Goal: Information Seeking & Learning: Learn about a topic

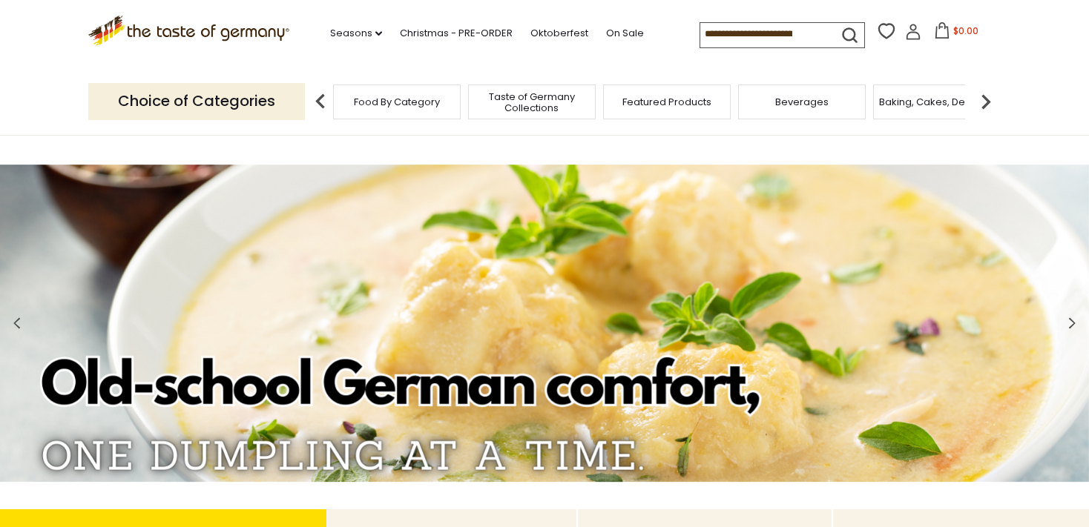
click at [700, 31] on input at bounding box center [762, 33] width 125 height 21
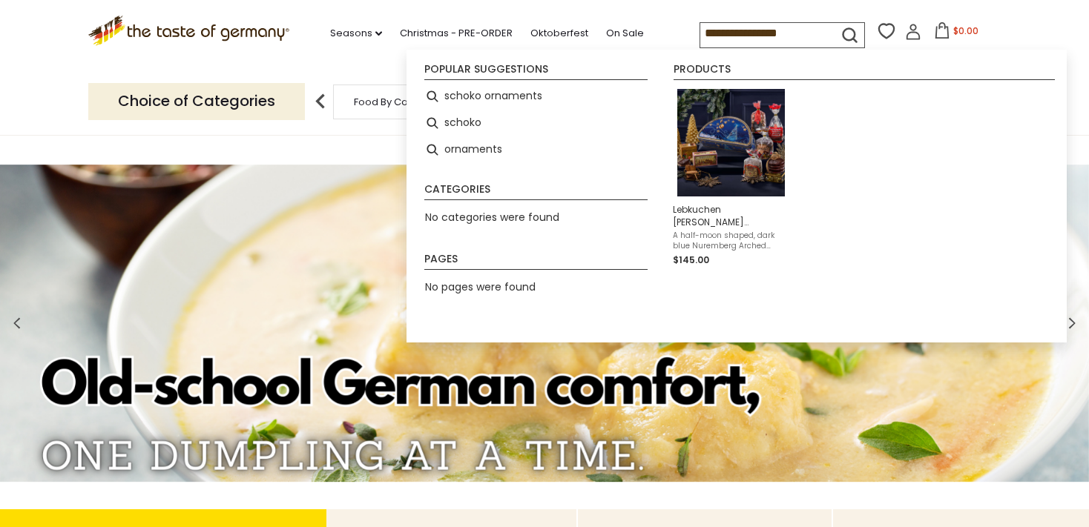
type input "**********"
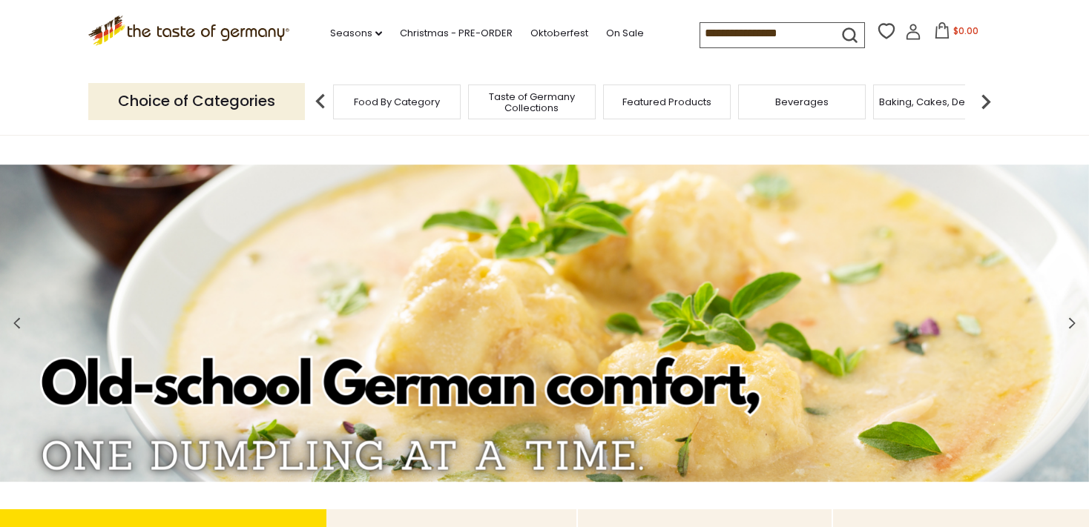
click at [839, 27] on icon "submit" at bounding box center [849, 35] width 20 height 20
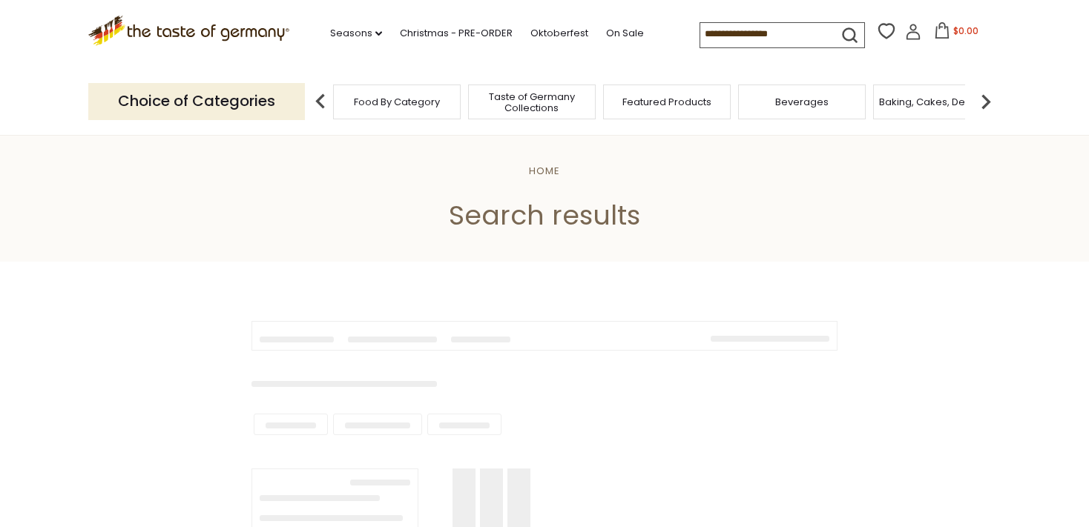
type input "**********"
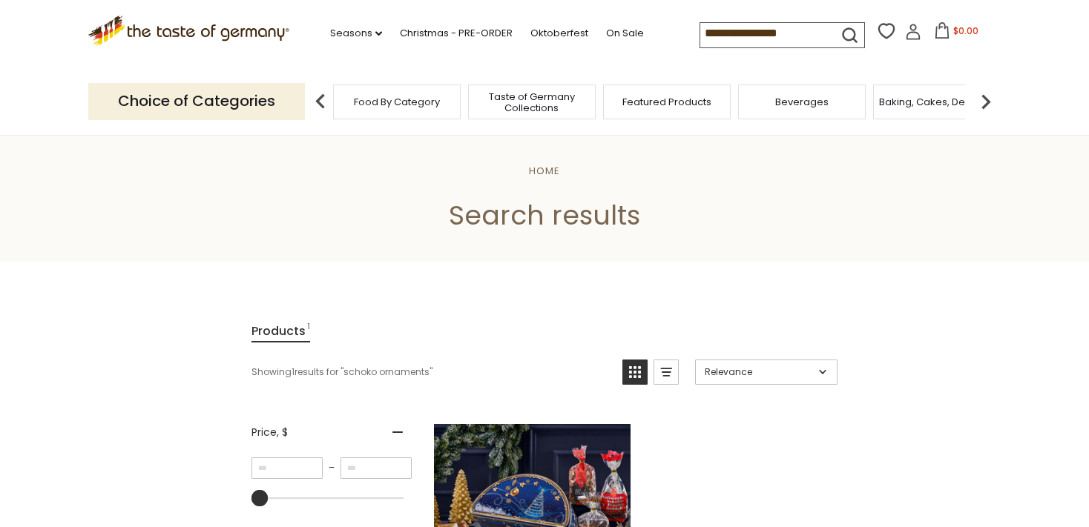
click at [659, 99] on span "Featured Products" at bounding box center [666, 101] width 89 height 11
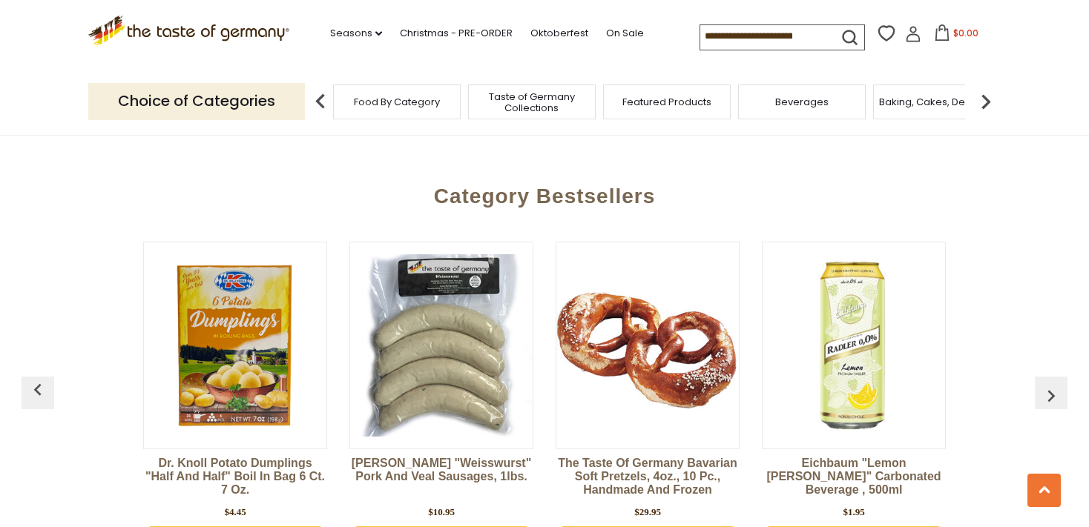
scroll to position [2114, 0]
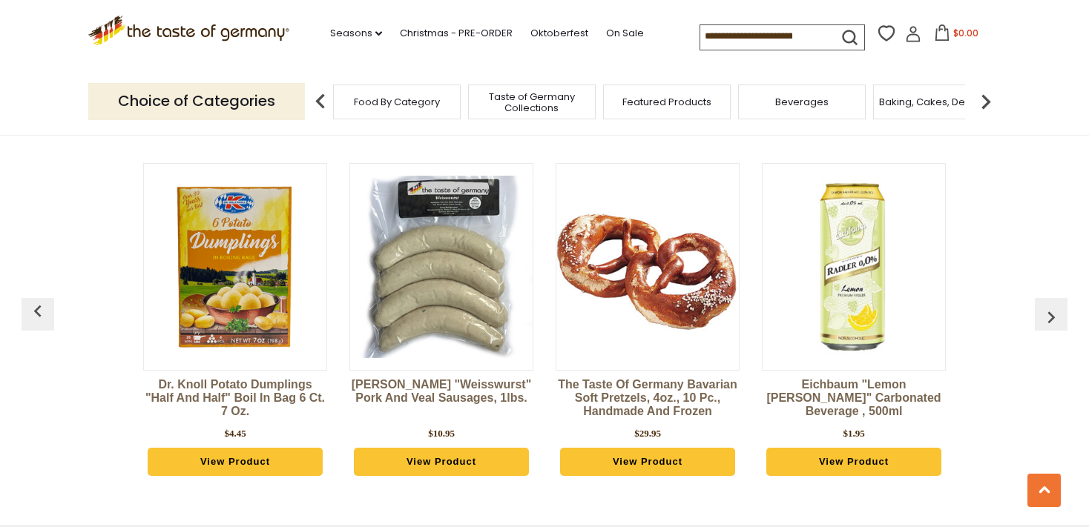
click at [1048, 306] on img "button" at bounding box center [1051, 318] width 24 height 24
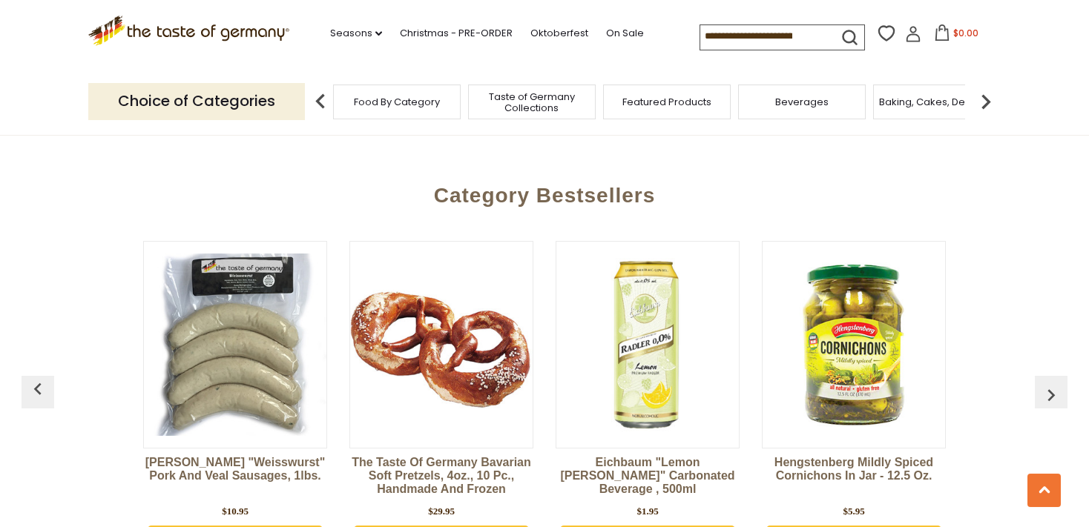
scroll to position [2036, 0]
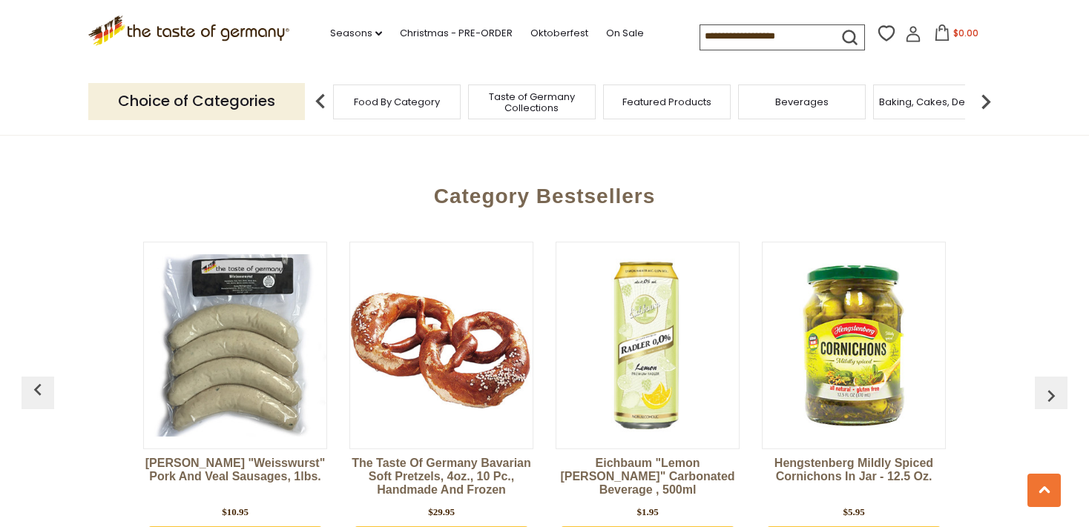
click at [1051, 384] on img "button" at bounding box center [1051, 396] width 24 height 24
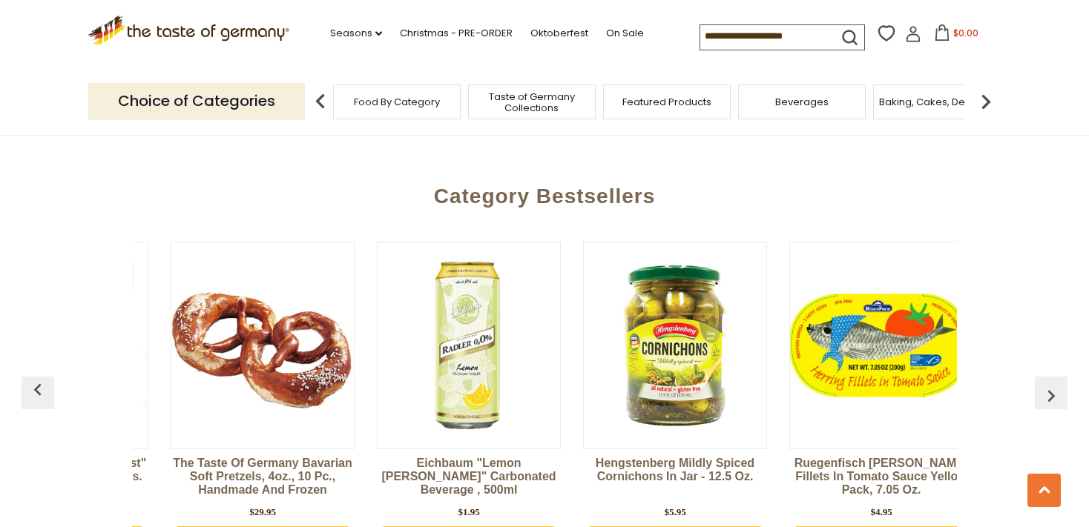
click at [1051, 384] on img "button" at bounding box center [1051, 396] width 24 height 24
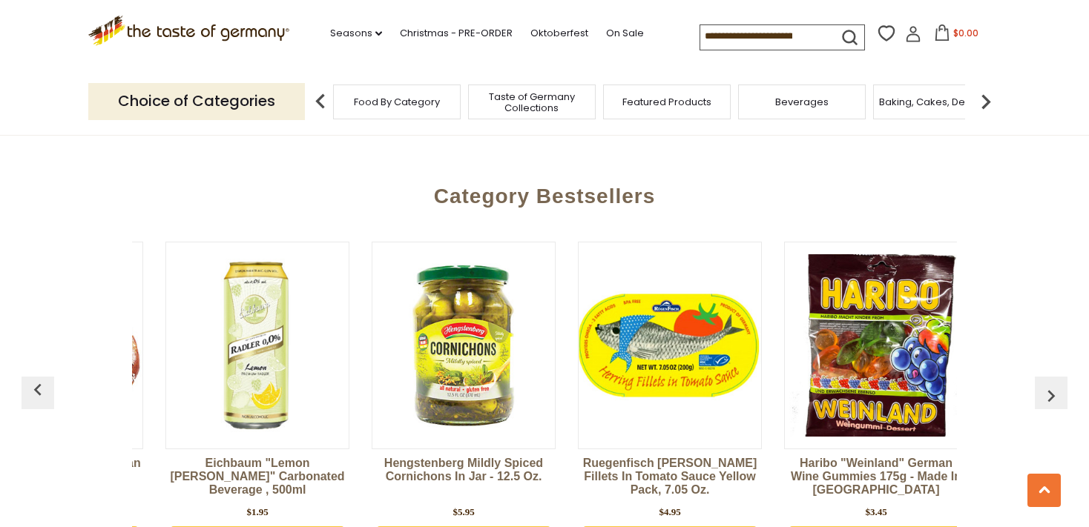
click at [1051, 384] on img "button" at bounding box center [1051, 396] width 24 height 24
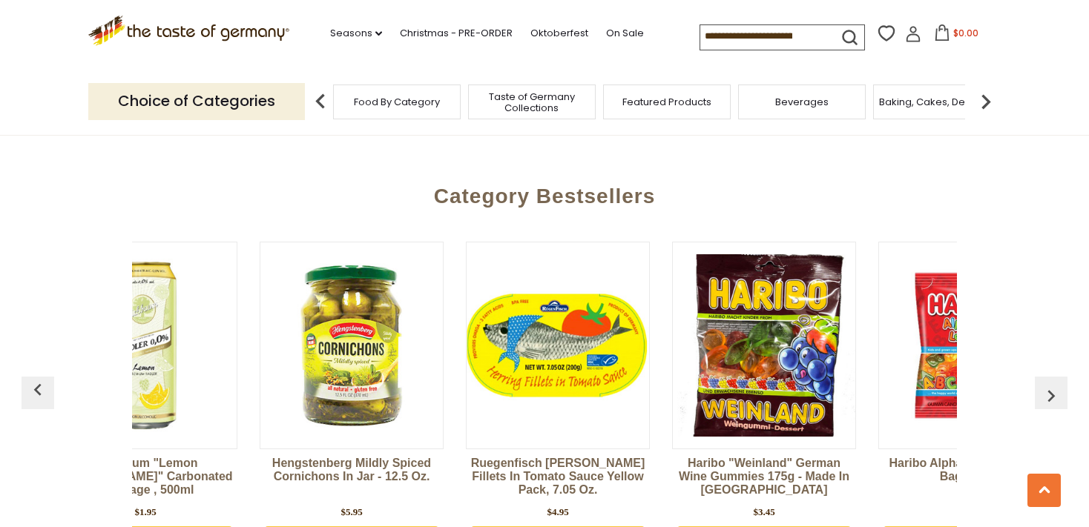
click at [1051, 384] on img "button" at bounding box center [1051, 396] width 24 height 24
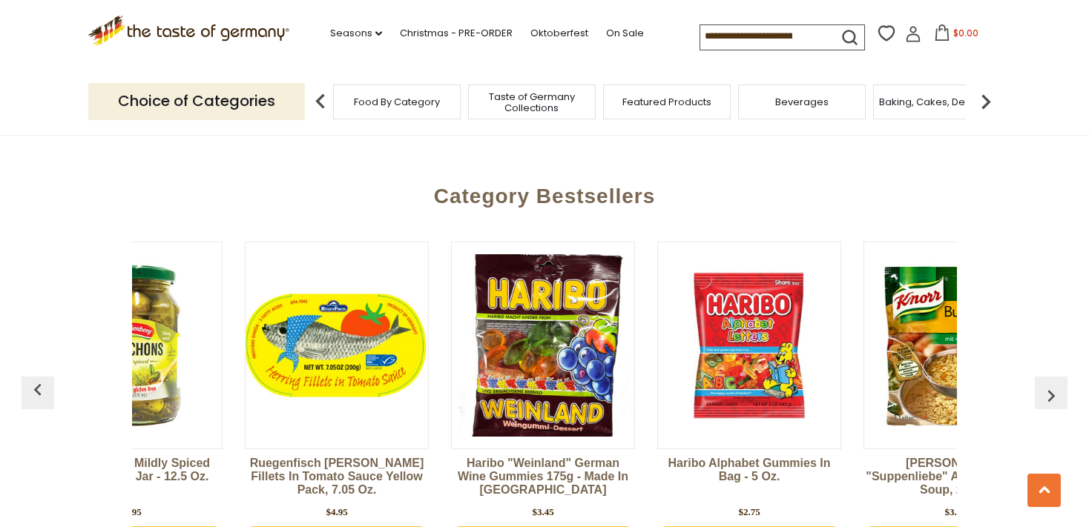
click at [1051, 384] on img "button" at bounding box center [1051, 396] width 24 height 24
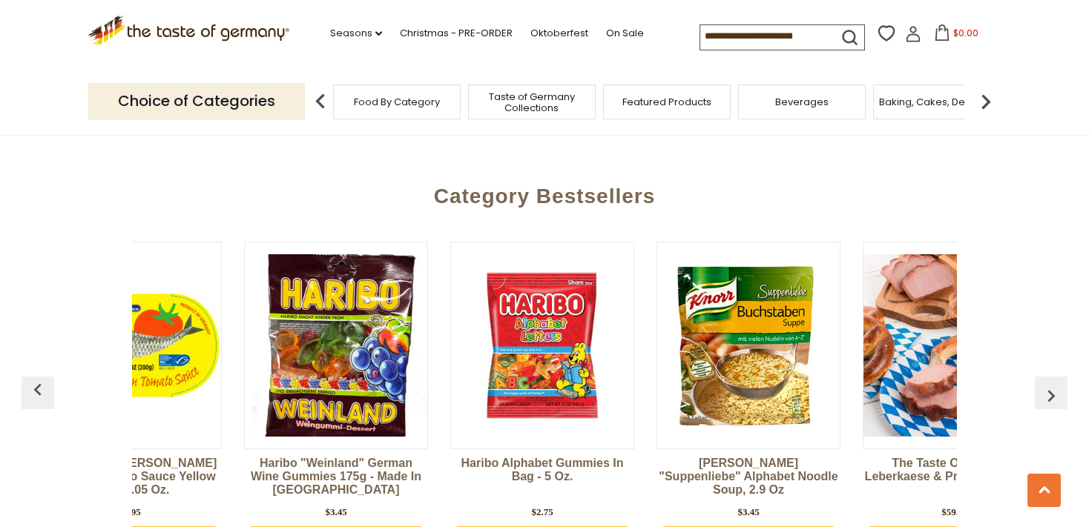
click at [1051, 384] on img "button" at bounding box center [1051, 396] width 24 height 24
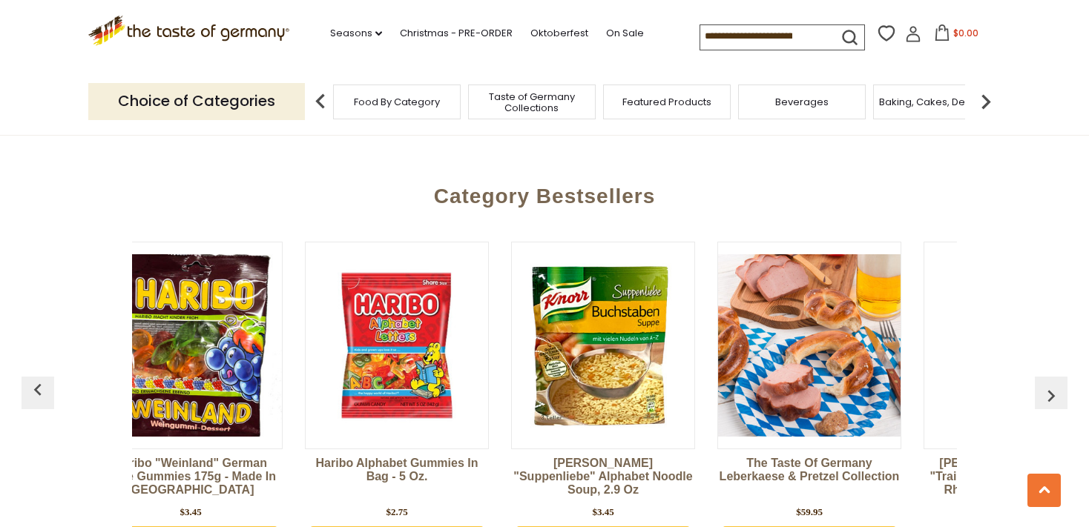
click at [1051, 384] on img "button" at bounding box center [1051, 396] width 24 height 24
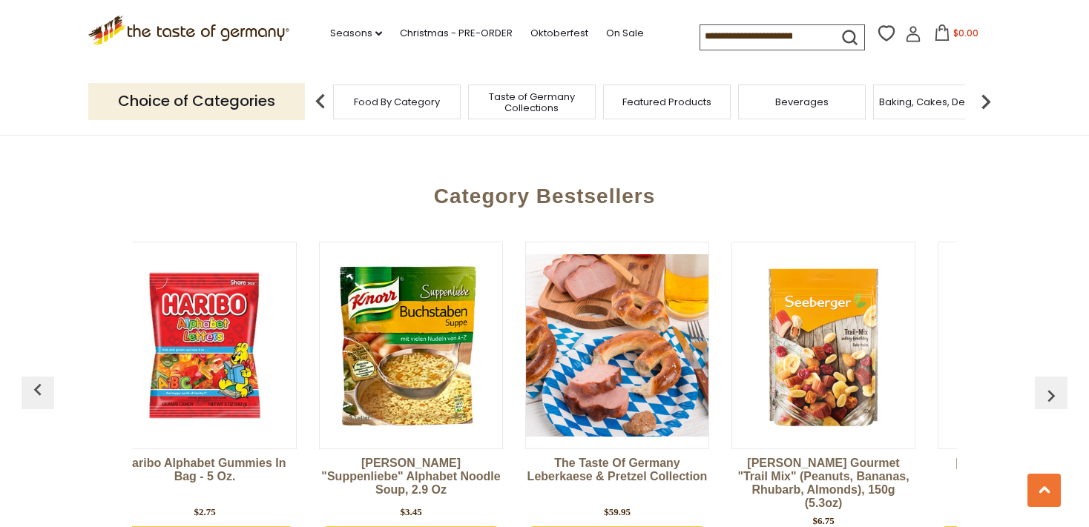
click at [1051, 384] on img "button" at bounding box center [1051, 396] width 24 height 24
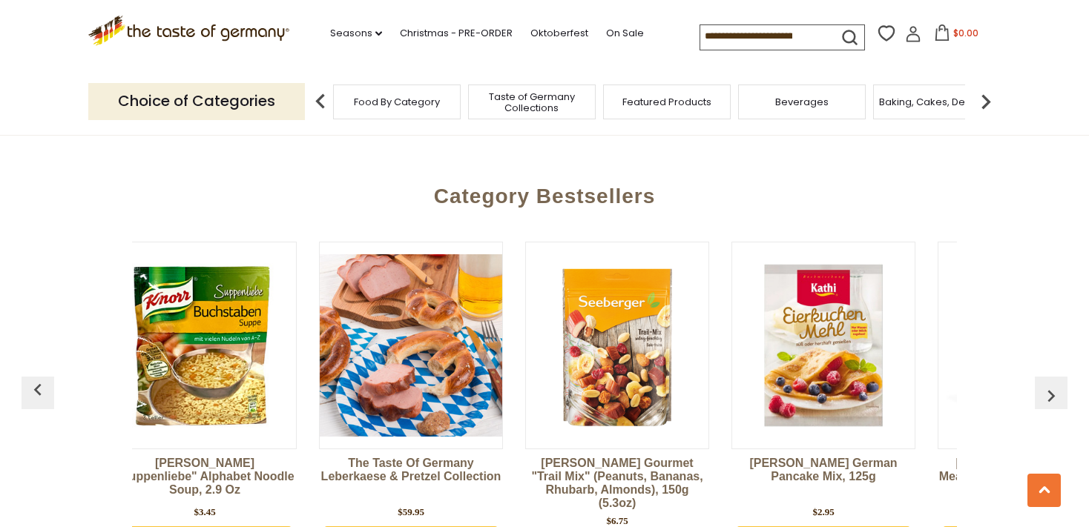
click at [1051, 384] on img "button" at bounding box center [1051, 396] width 24 height 24
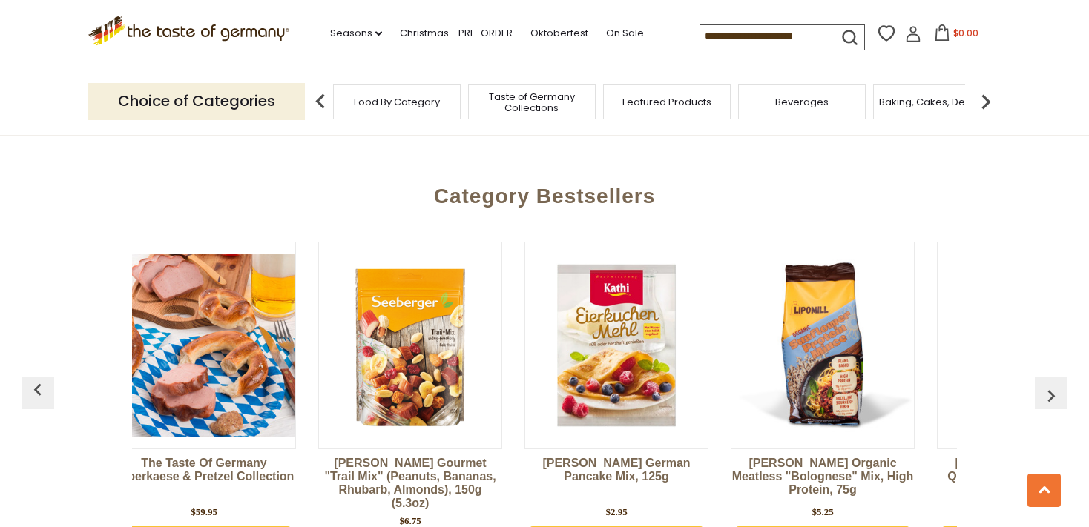
click at [1051, 384] on img "button" at bounding box center [1051, 396] width 24 height 24
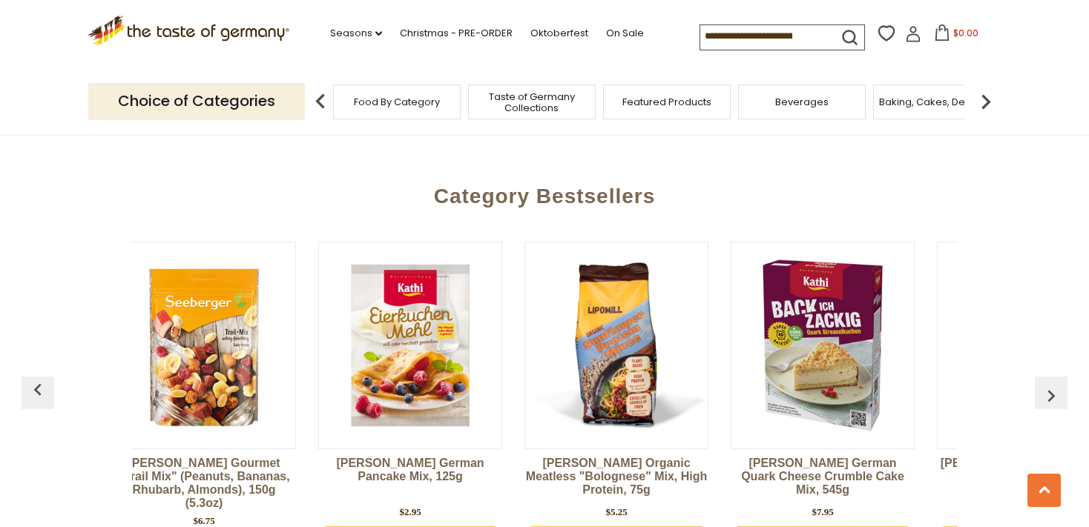
click at [1051, 384] on img "button" at bounding box center [1051, 396] width 24 height 24
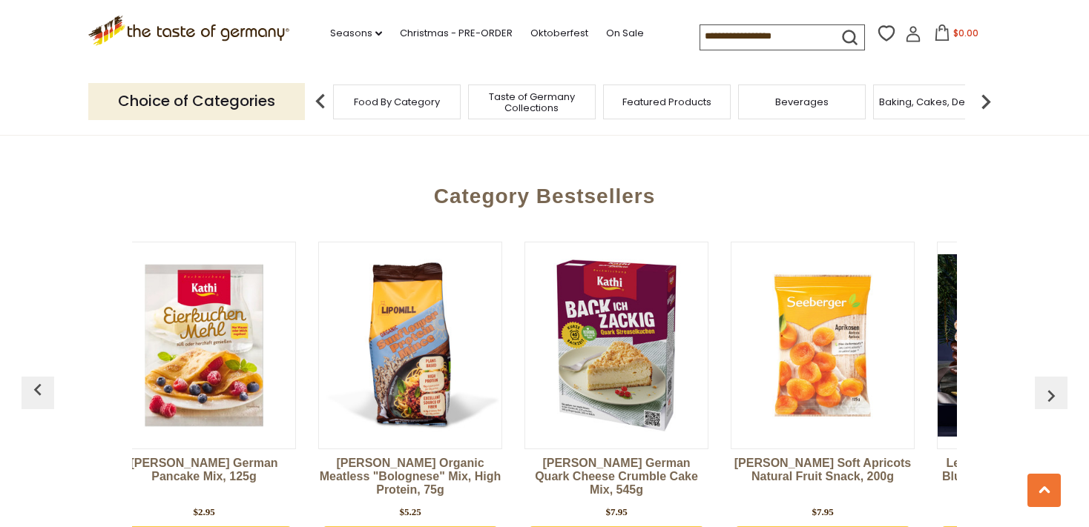
click at [1051, 384] on img "button" at bounding box center [1051, 396] width 24 height 24
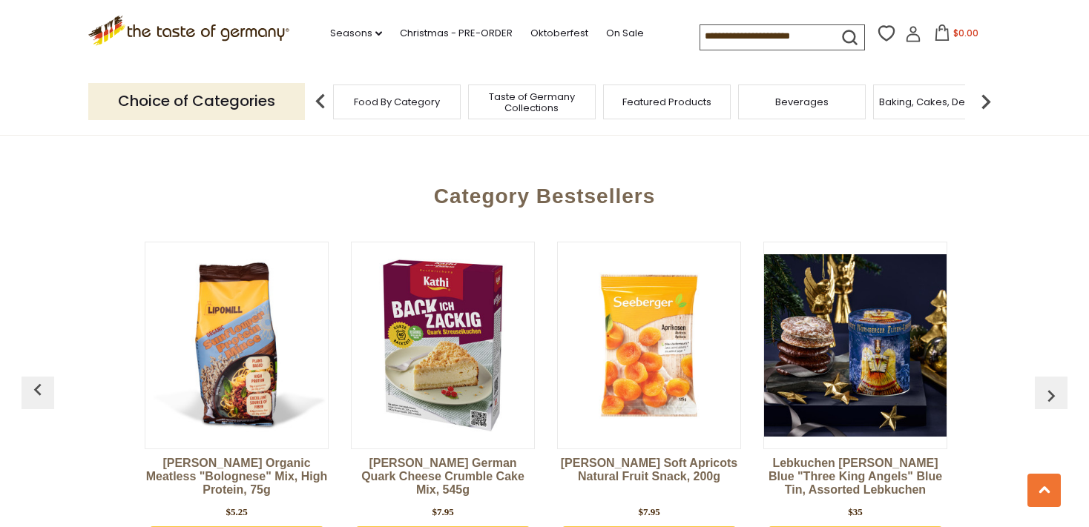
scroll to position [0, 2474]
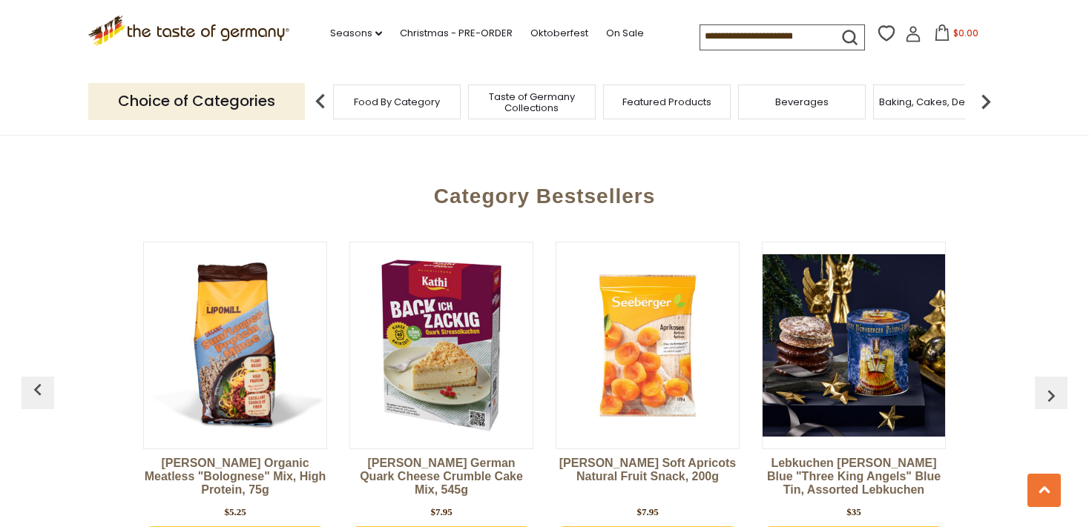
click at [1051, 384] on img "button" at bounding box center [1051, 396] width 24 height 24
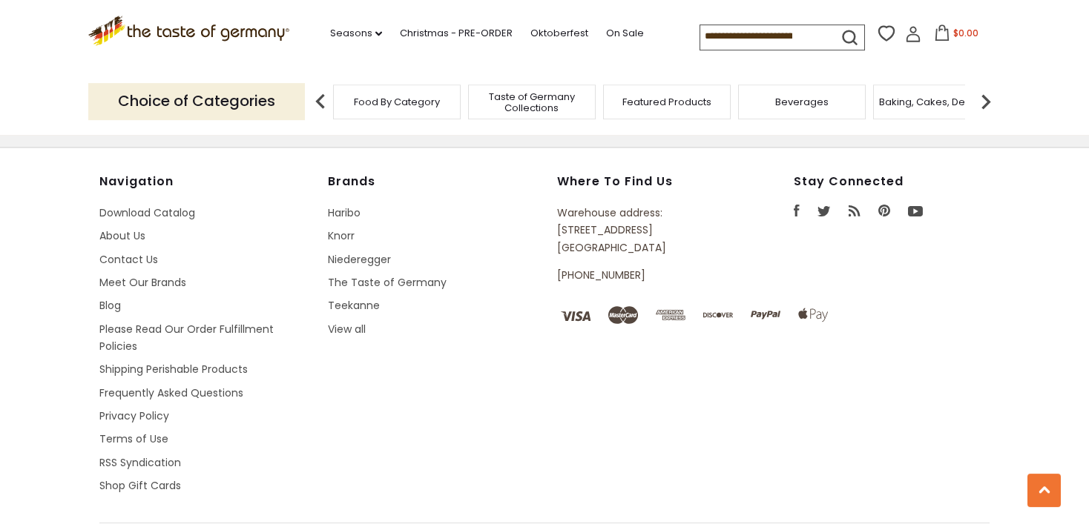
scroll to position [2670, 0]
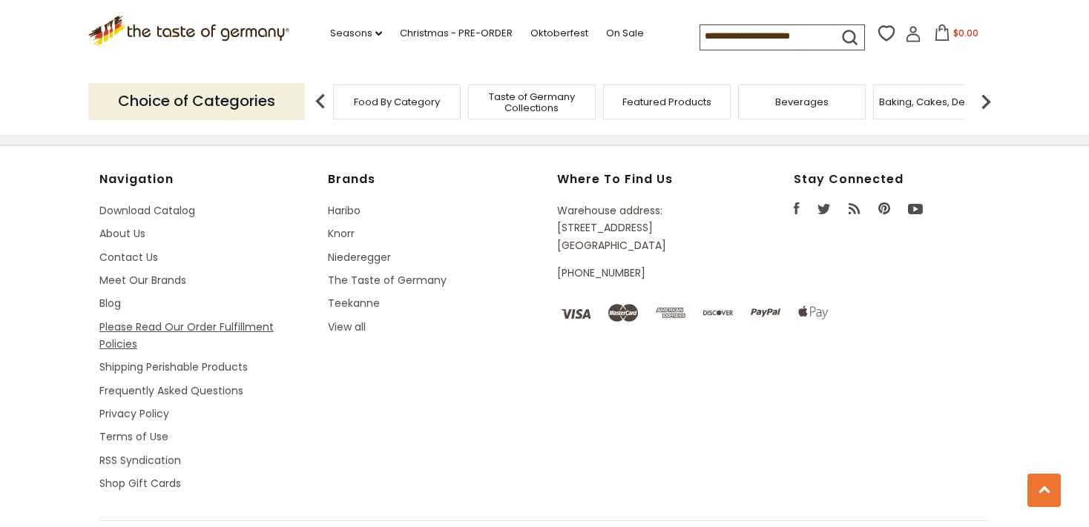
click at [211, 320] on link "Please Read Our Order Fulfillment Policies" at bounding box center [186, 336] width 174 height 32
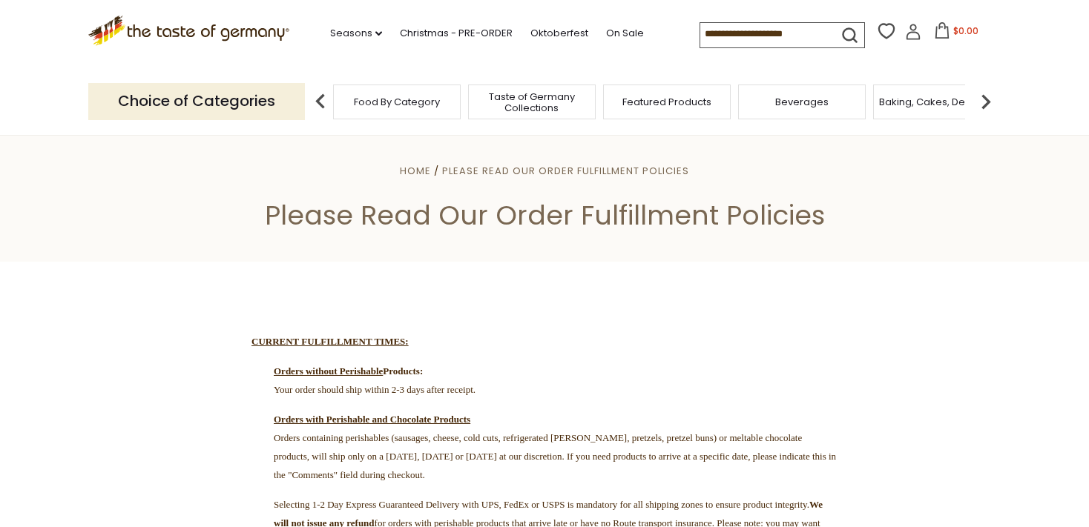
click at [520, 99] on span "Taste of Germany Collections" at bounding box center [531, 102] width 119 height 22
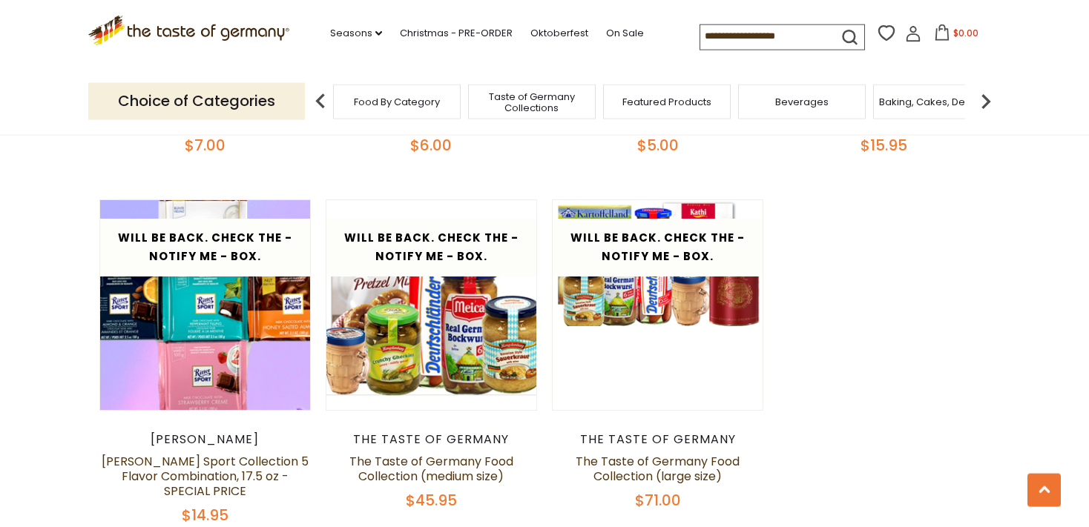
scroll to position [2897, 0]
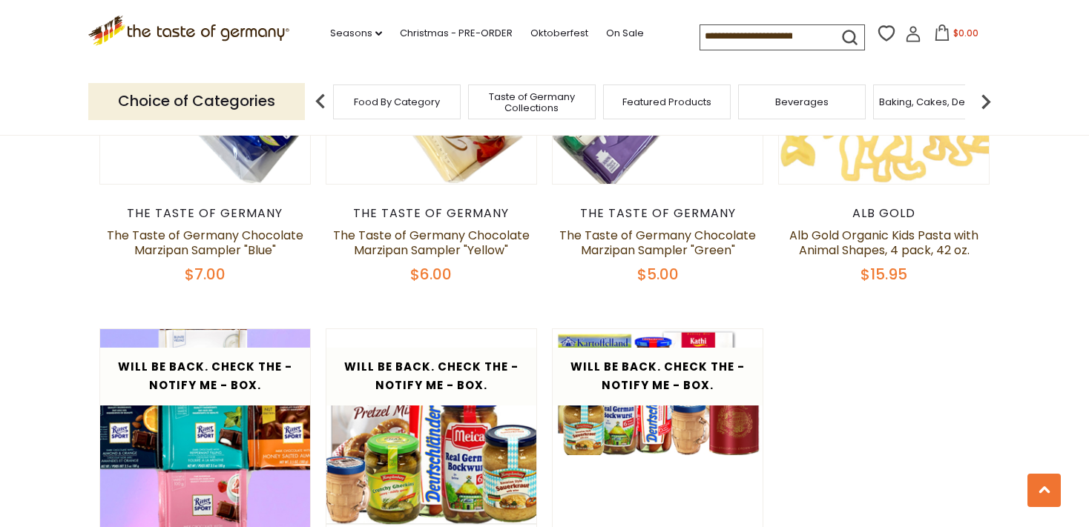
click at [513, 91] on span "Taste of Germany Collections" at bounding box center [531, 102] width 119 height 22
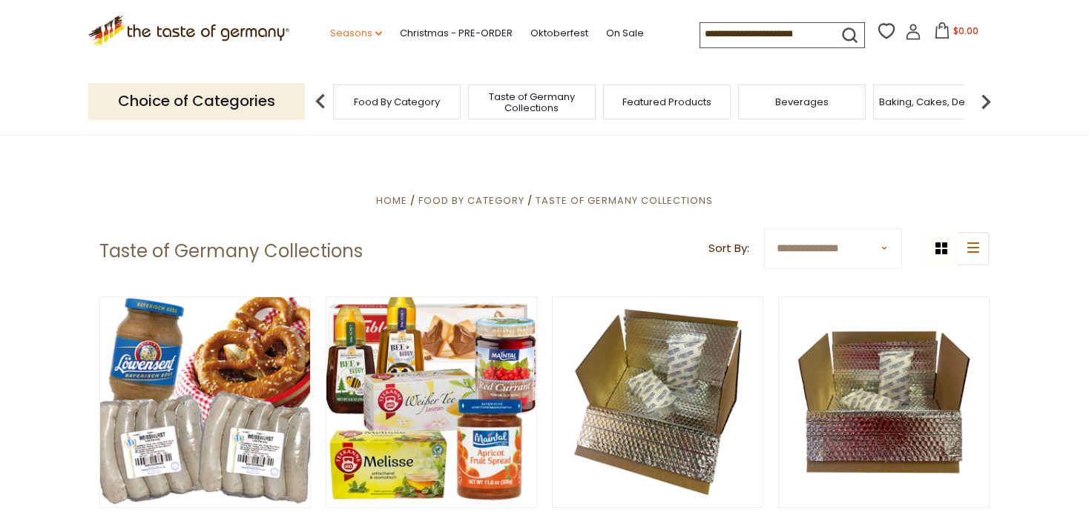
click at [375, 31] on icon "dropdown_arrow" at bounding box center [378, 33] width 7 height 5
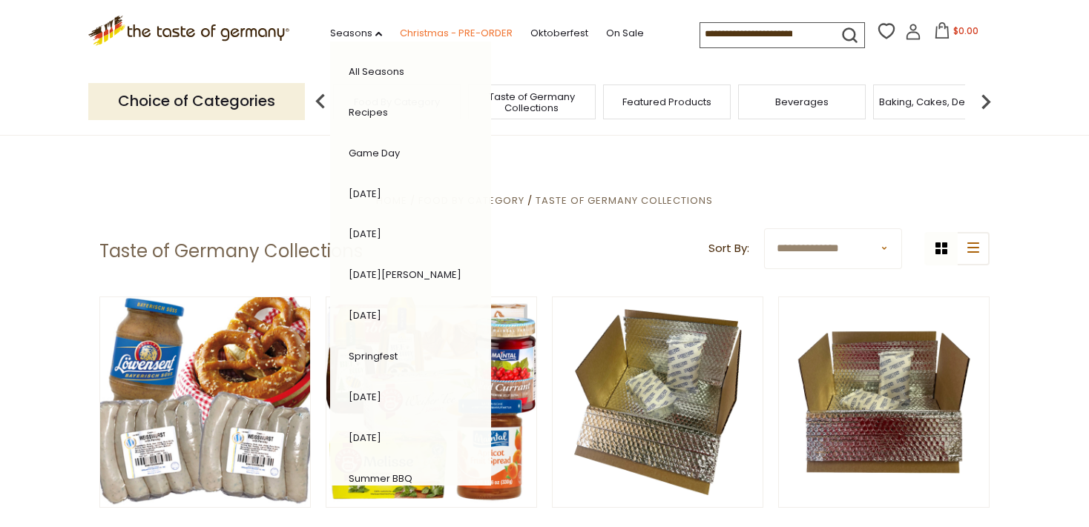
click at [400, 29] on link "Christmas - PRE-ORDER" at bounding box center [456, 33] width 113 height 16
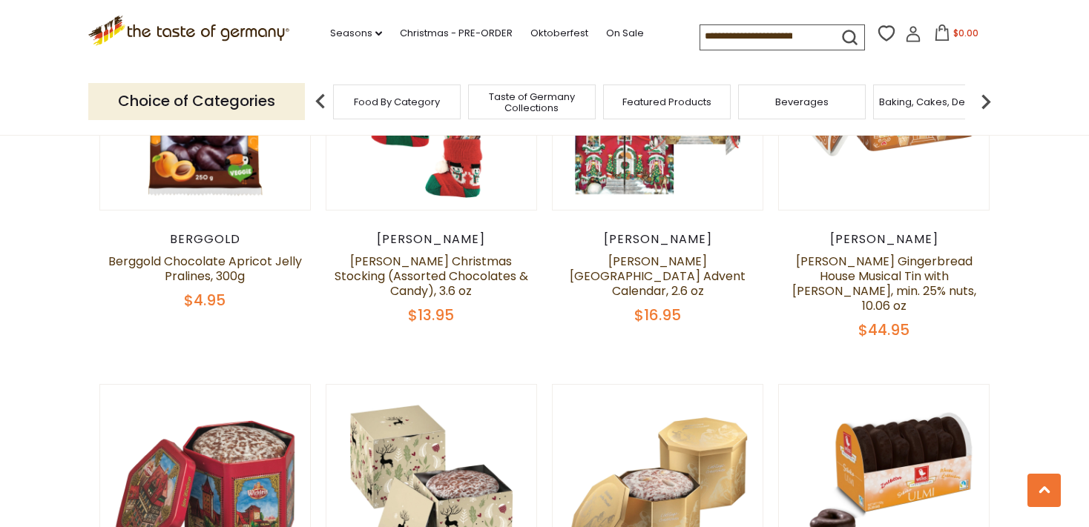
scroll to position [548, 0]
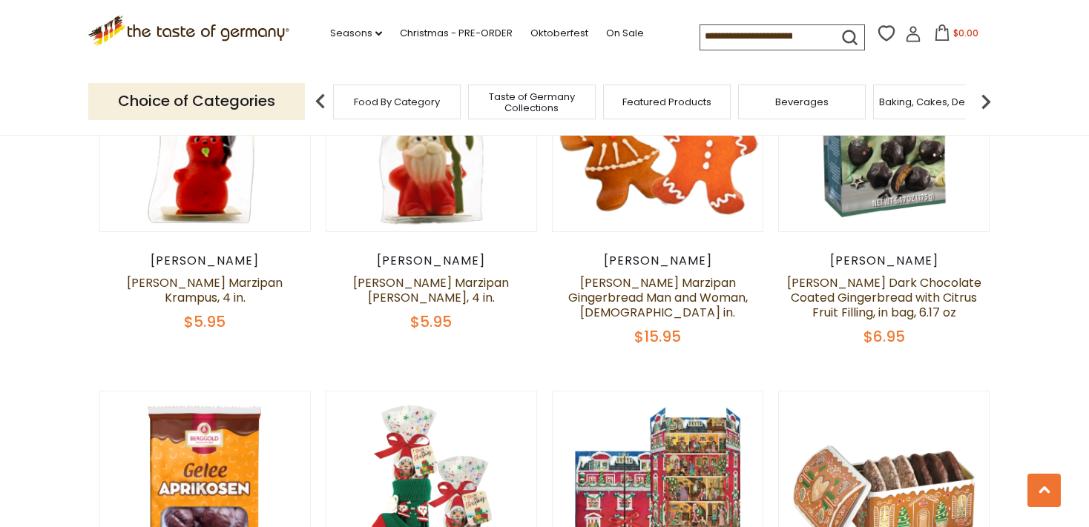
click at [362, 99] on span "Food By Category" at bounding box center [397, 101] width 86 height 11
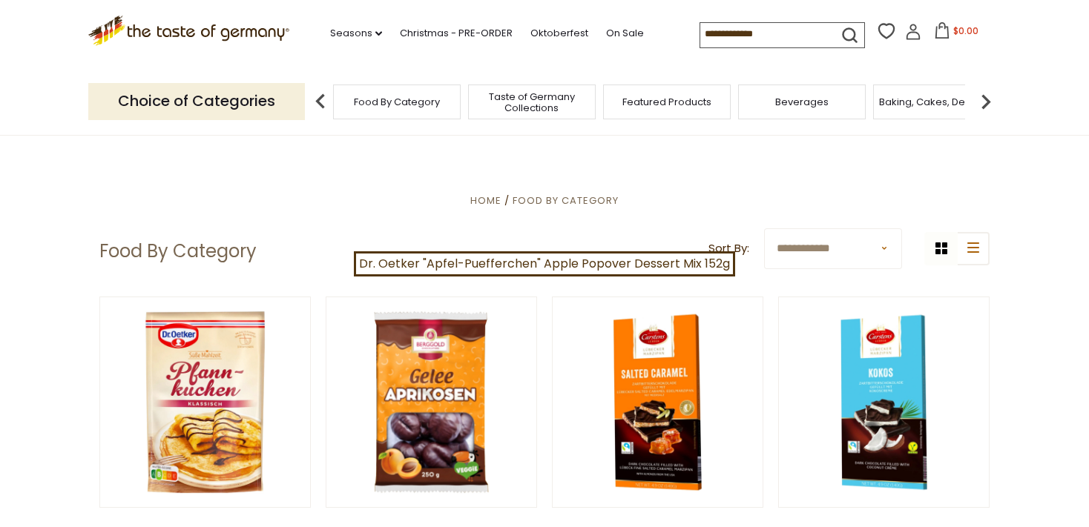
click at [203, 96] on p "Choice of Categories" at bounding box center [196, 101] width 217 height 36
click at [676, 102] on span "Featured Products" at bounding box center [666, 101] width 89 height 11
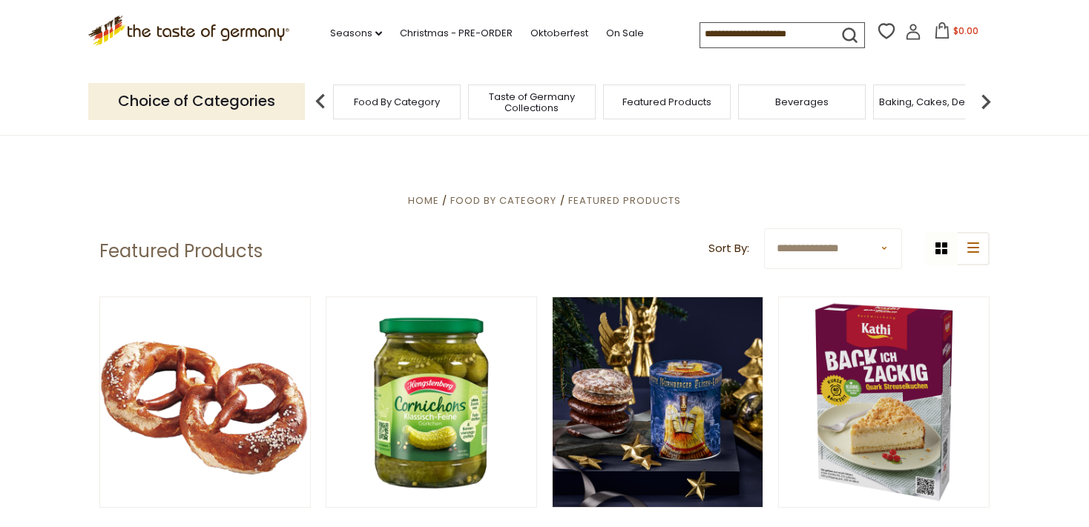
click at [985, 96] on img at bounding box center [986, 102] width 30 height 30
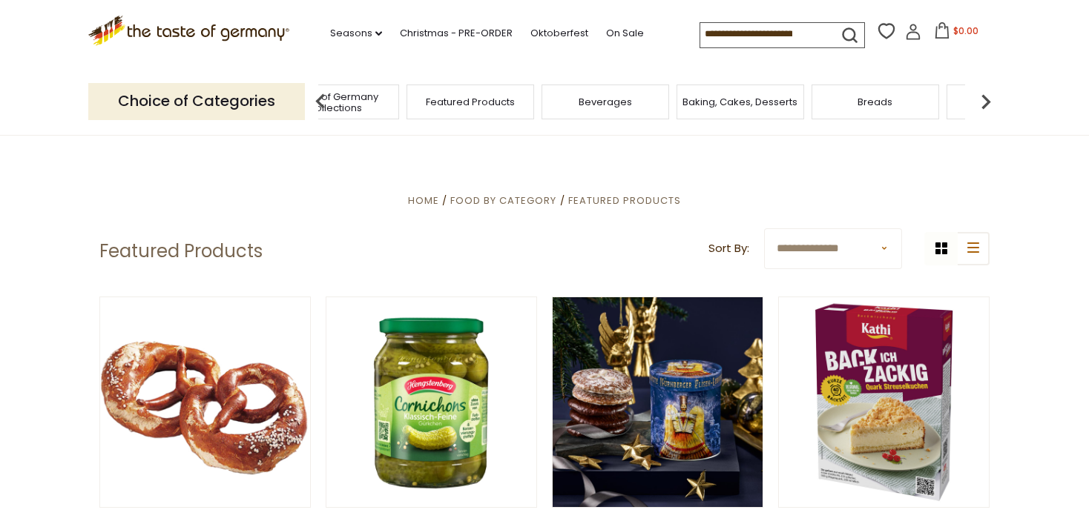
click at [985, 96] on img at bounding box center [986, 102] width 30 height 30
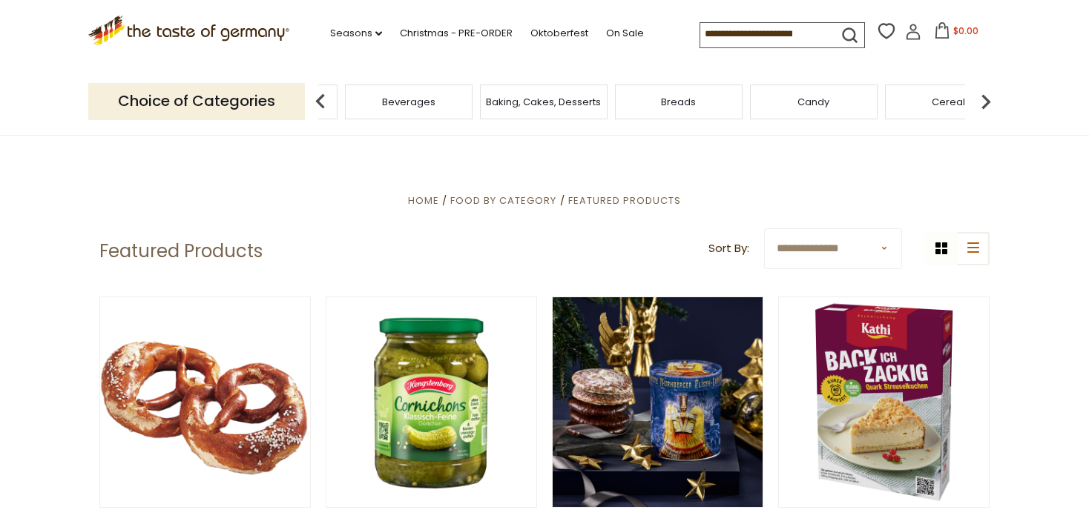
click at [985, 96] on img at bounding box center [986, 102] width 30 height 30
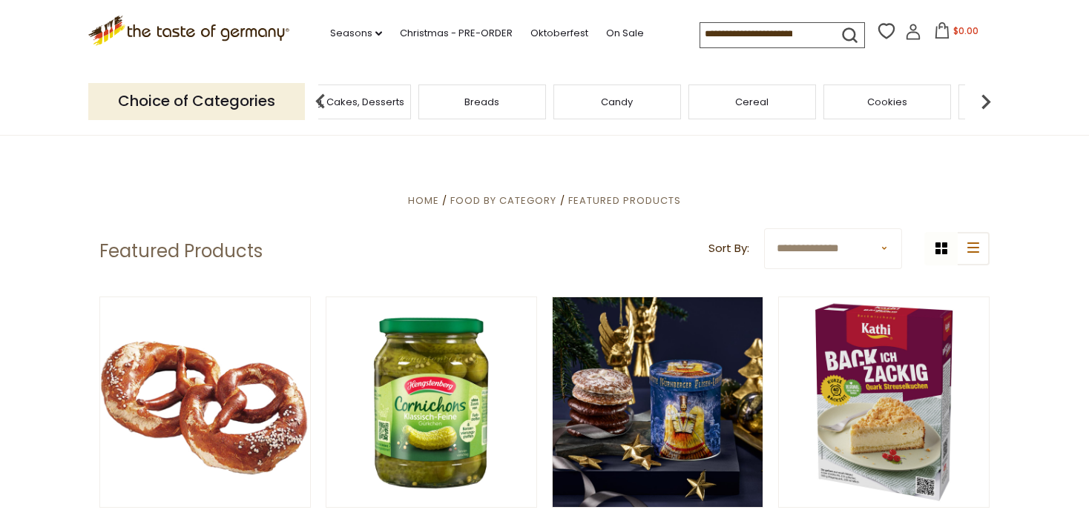
click at [985, 96] on img at bounding box center [986, 102] width 30 height 30
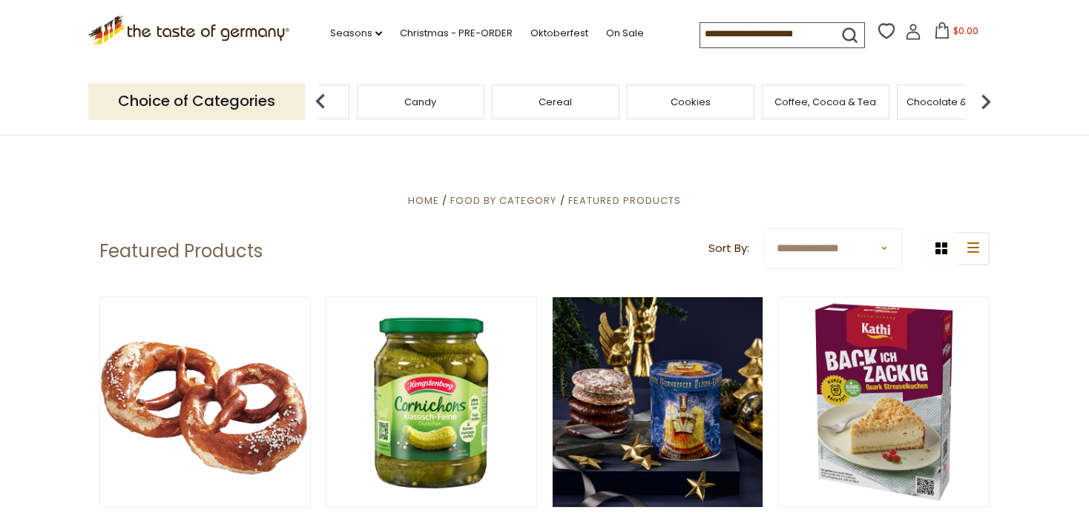
click at [985, 97] on img at bounding box center [986, 102] width 30 height 30
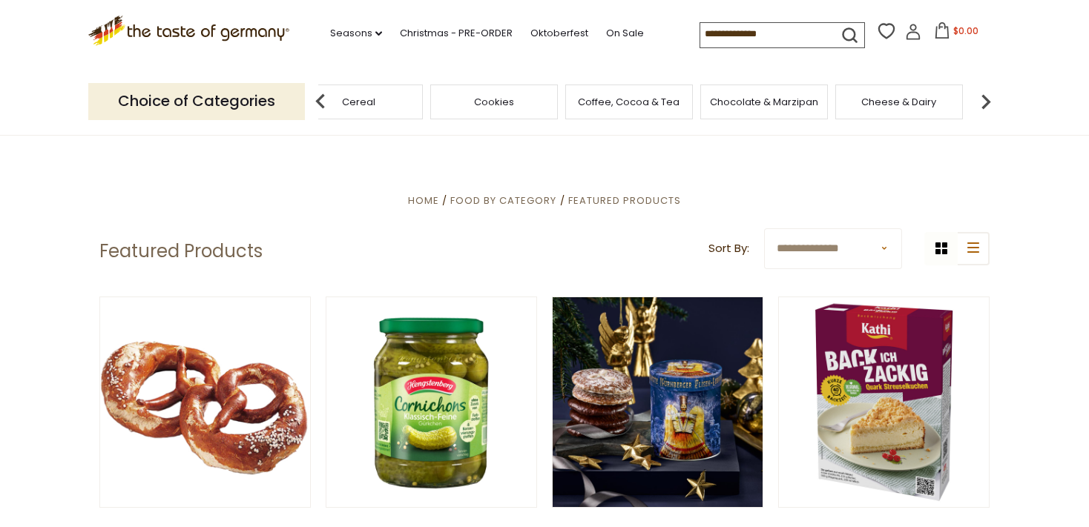
click at [989, 98] on img at bounding box center [986, 102] width 30 height 30
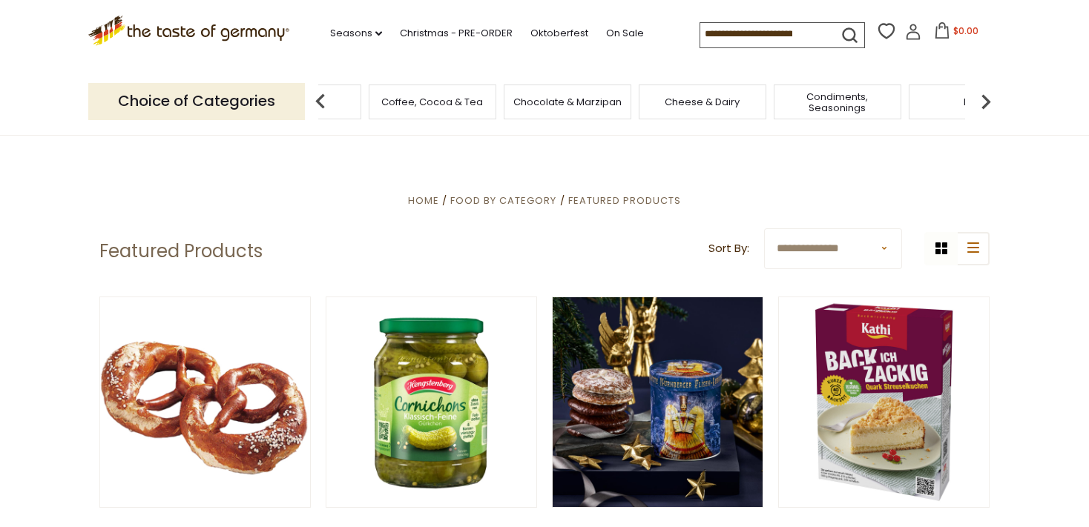
click at [989, 98] on img at bounding box center [986, 102] width 30 height 30
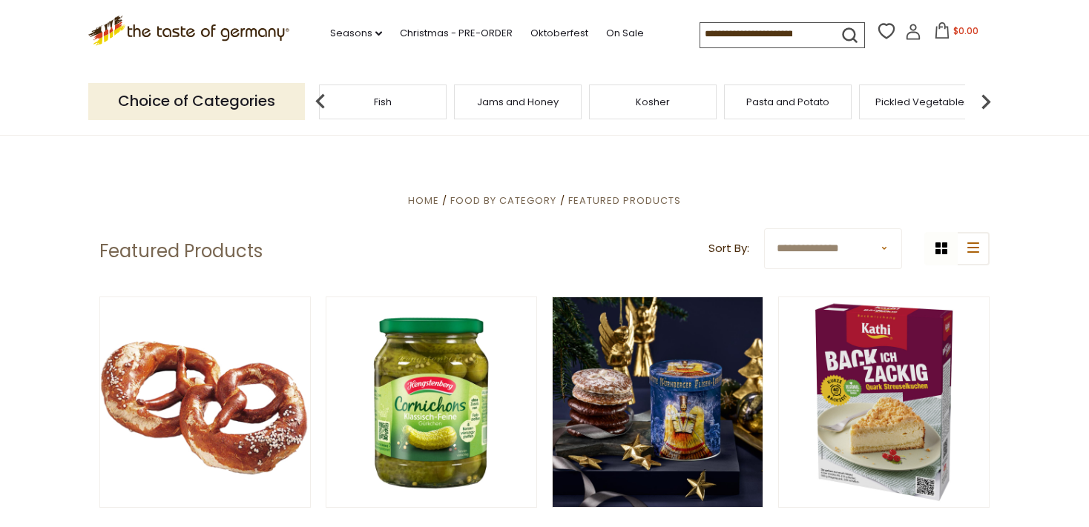
click at [989, 98] on img at bounding box center [986, 102] width 30 height 30
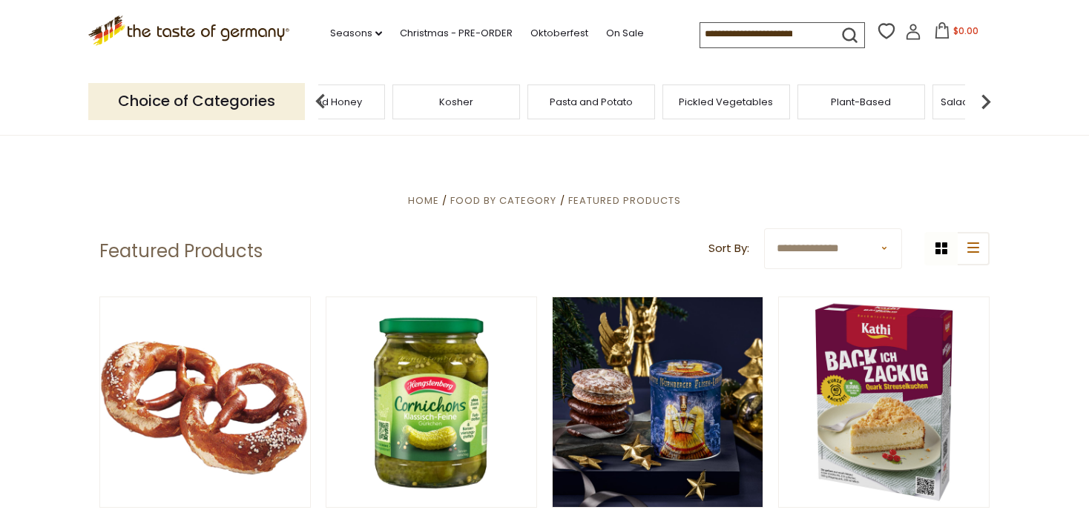
click at [989, 98] on img at bounding box center [986, 102] width 30 height 30
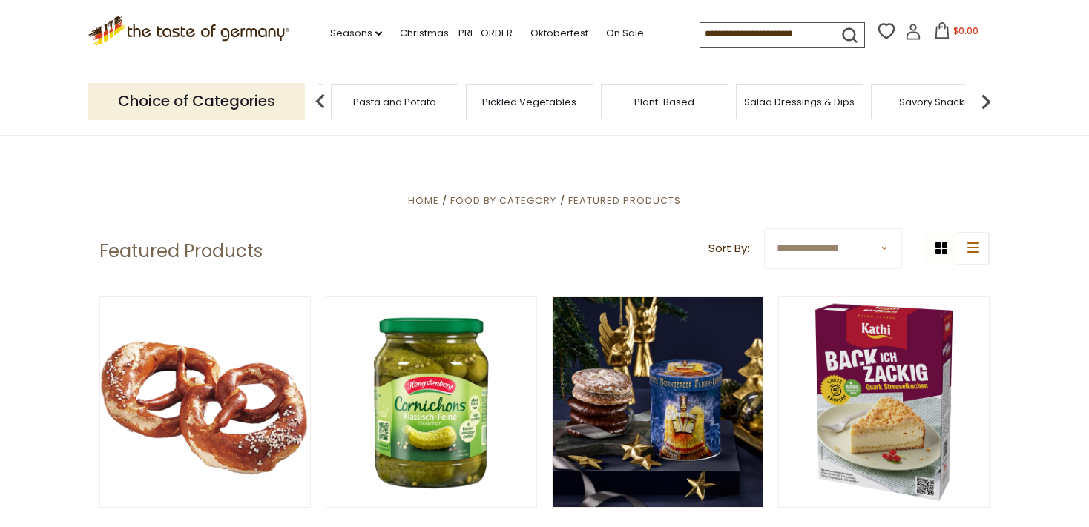
click at [989, 98] on img at bounding box center [986, 102] width 30 height 30
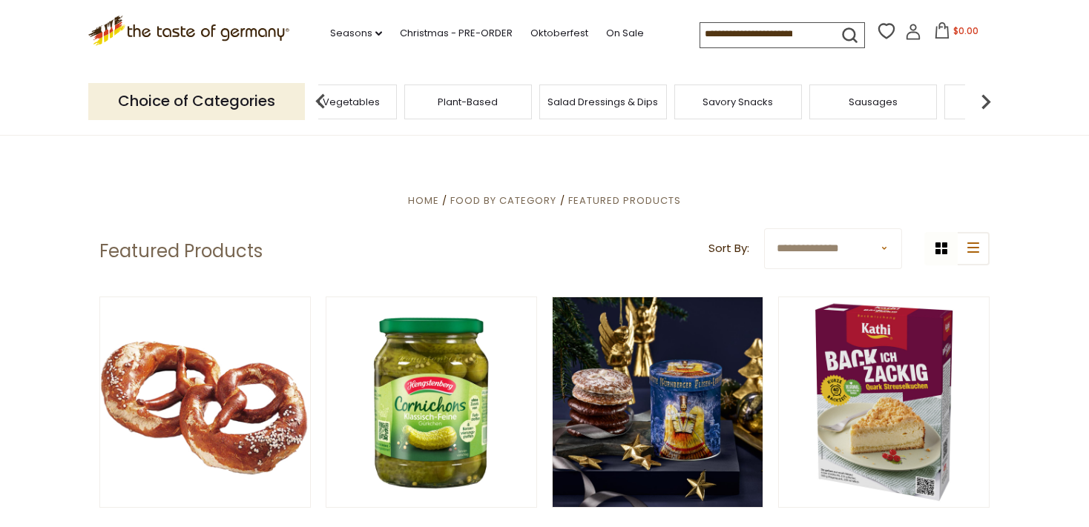
click at [989, 98] on img at bounding box center [986, 102] width 30 height 30
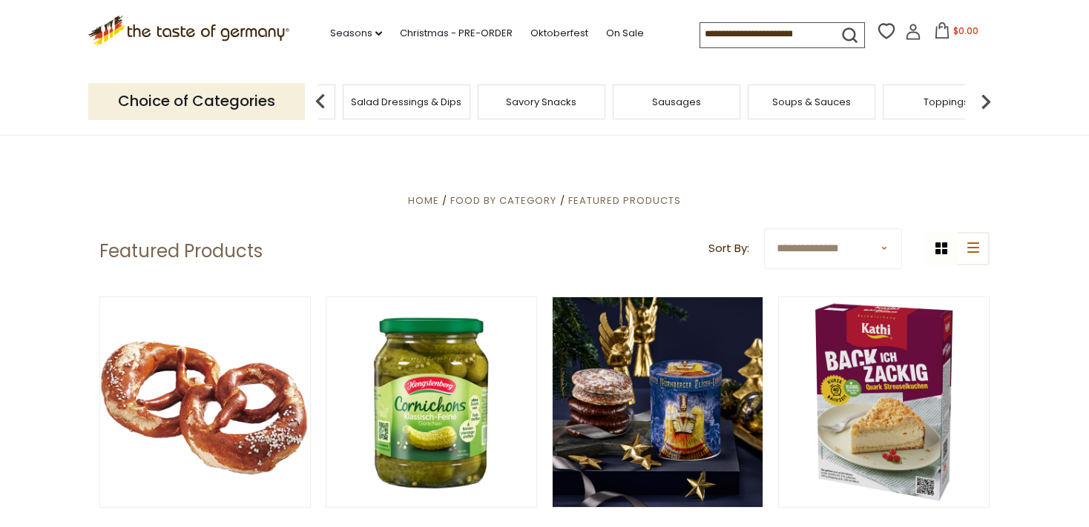
click at [989, 98] on img at bounding box center [986, 102] width 30 height 30
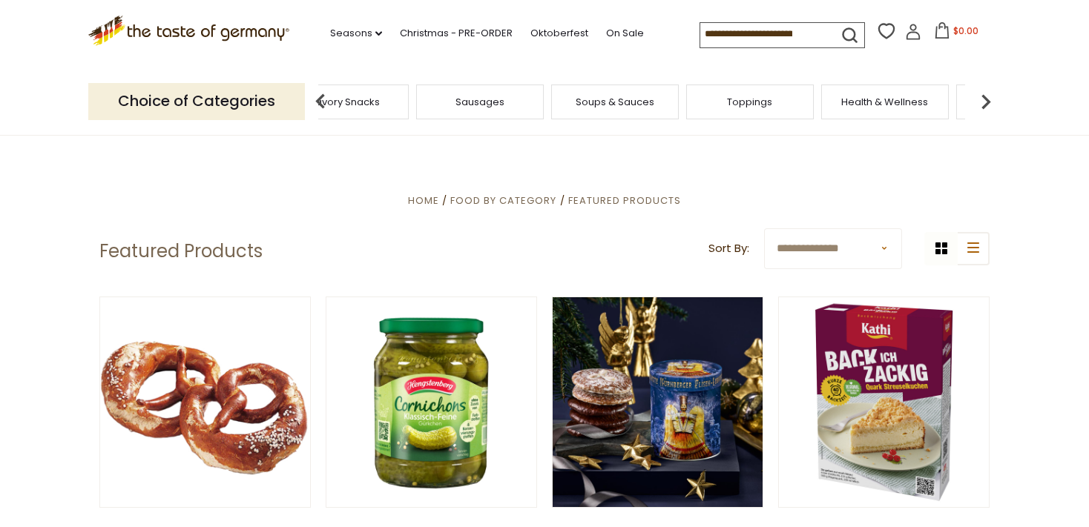
click at [986, 98] on img at bounding box center [986, 102] width 30 height 30
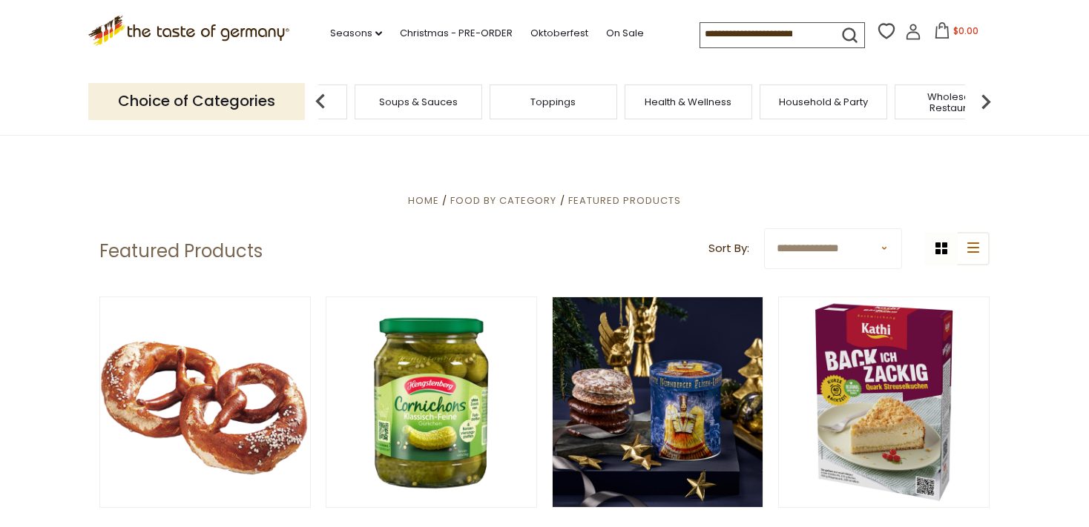
click at [986, 98] on img at bounding box center [986, 102] width 30 height 30
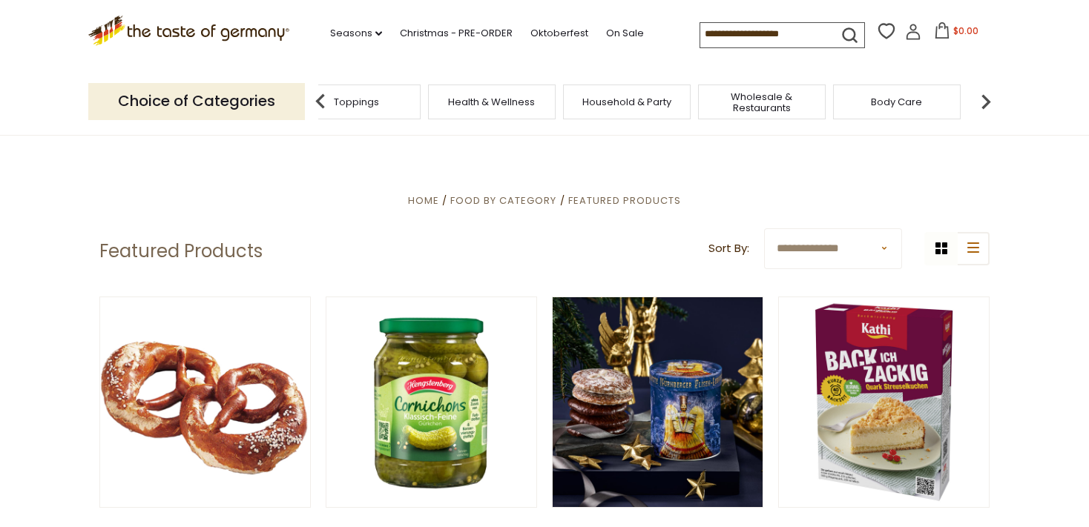
click at [986, 98] on img at bounding box center [986, 102] width 30 height 30
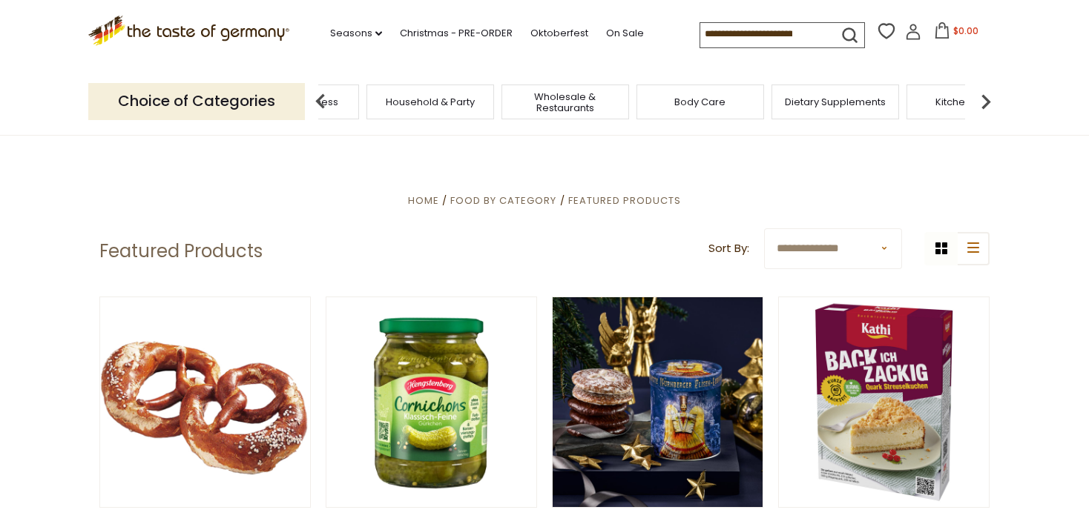
click at [986, 98] on img at bounding box center [986, 102] width 30 height 30
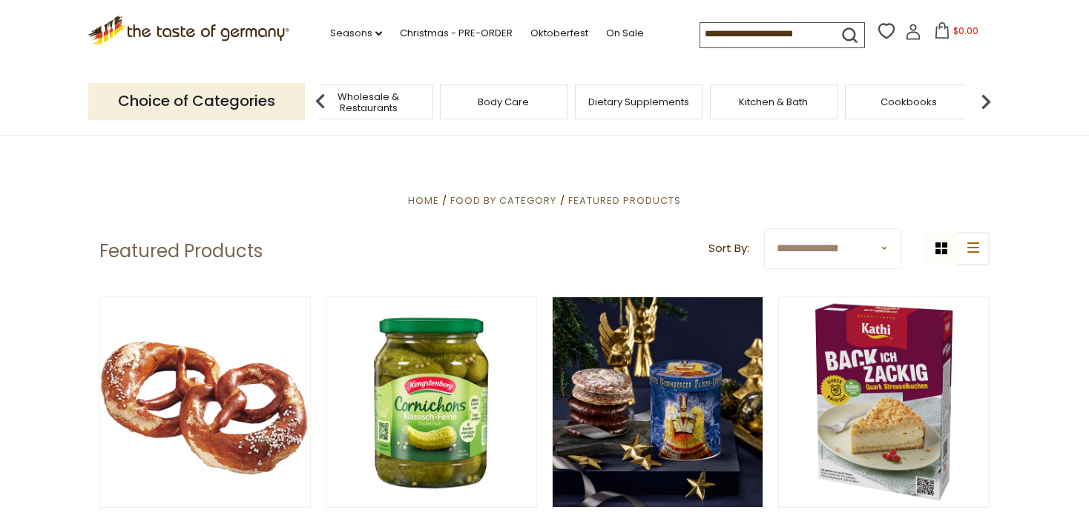
click at [986, 98] on img at bounding box center [986, 102] width 30 height 30
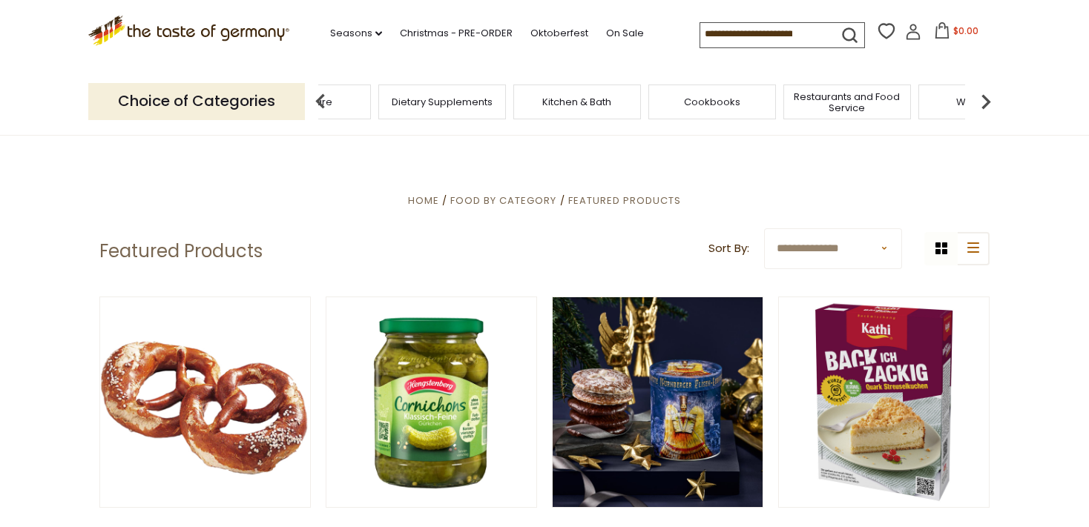
click at [986, 98] on img at bounding box center [986, 102] width 30 height 30
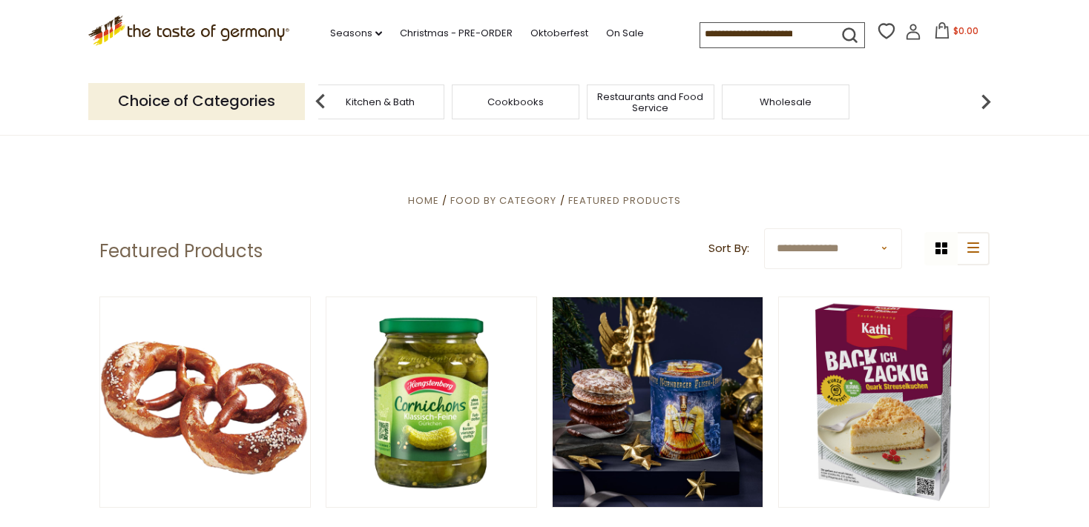
click at [986, 98] on img at bounding box center [986, 102] width 30 height 30
click at [319, 96] on img at bounding box center [321, 102] width 30 height 30
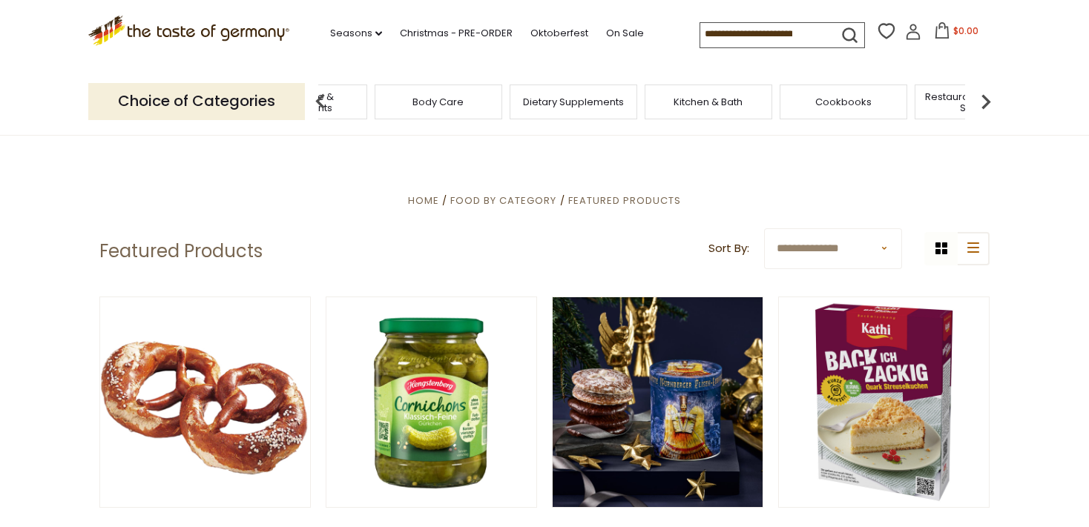
click at [319, 96] on img at bounding box center [321, 102] width 30 height 30
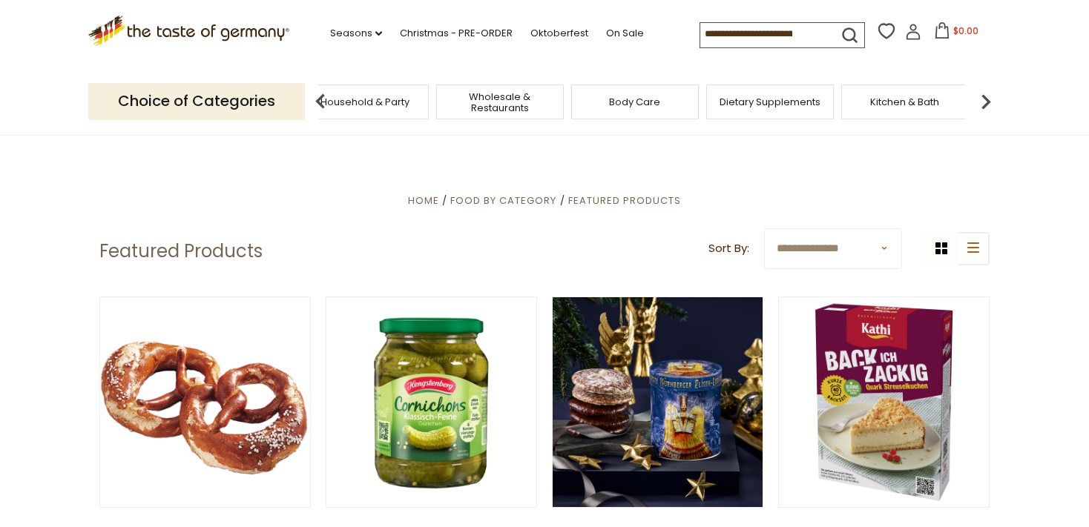
click at [319, 96] on img at bounding box center [321, 102] width 30 height 30
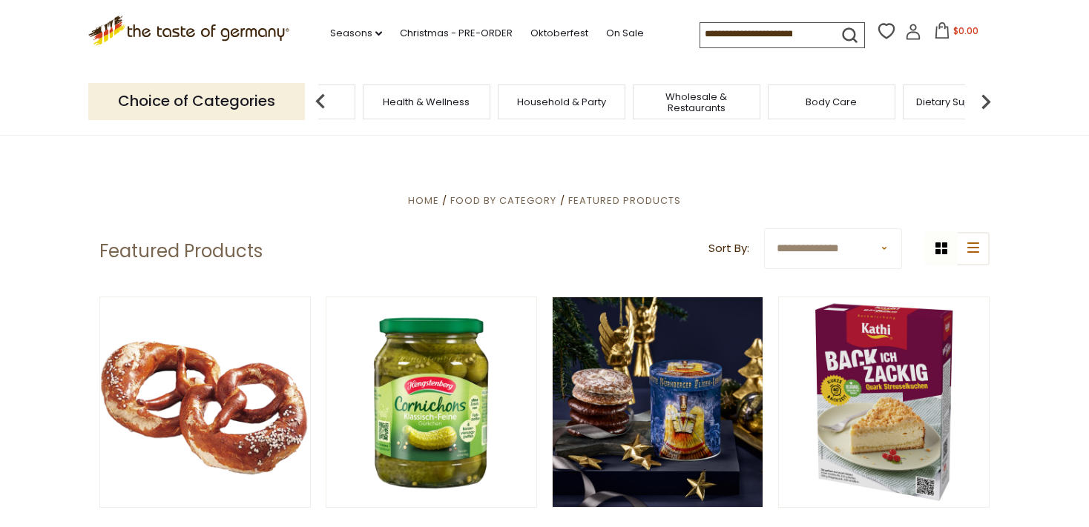
click at [319, 96] on img at bounding box center [321, 102] width 30 height 30
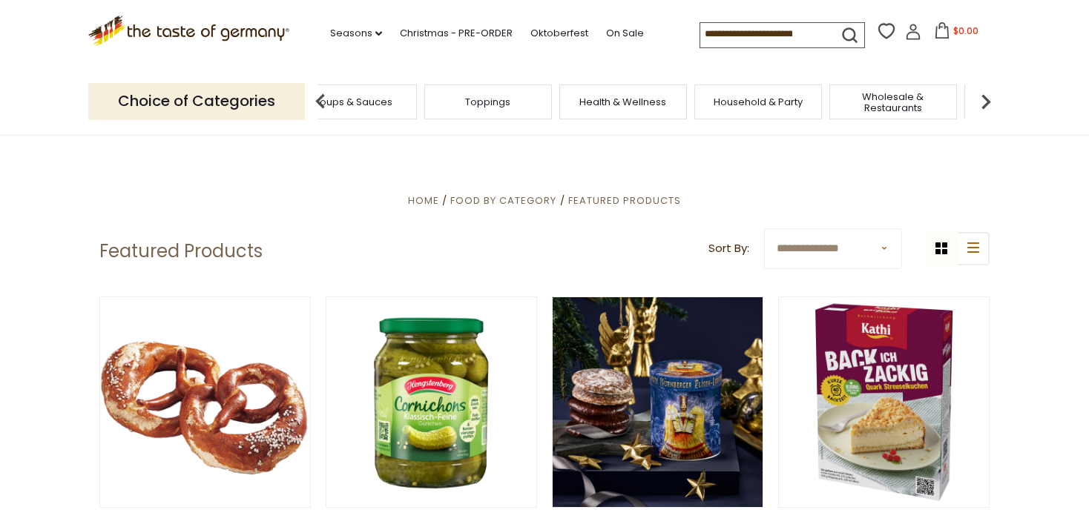
click at [319, 96] on img at bounding box center [321, 102] width 30 height 30
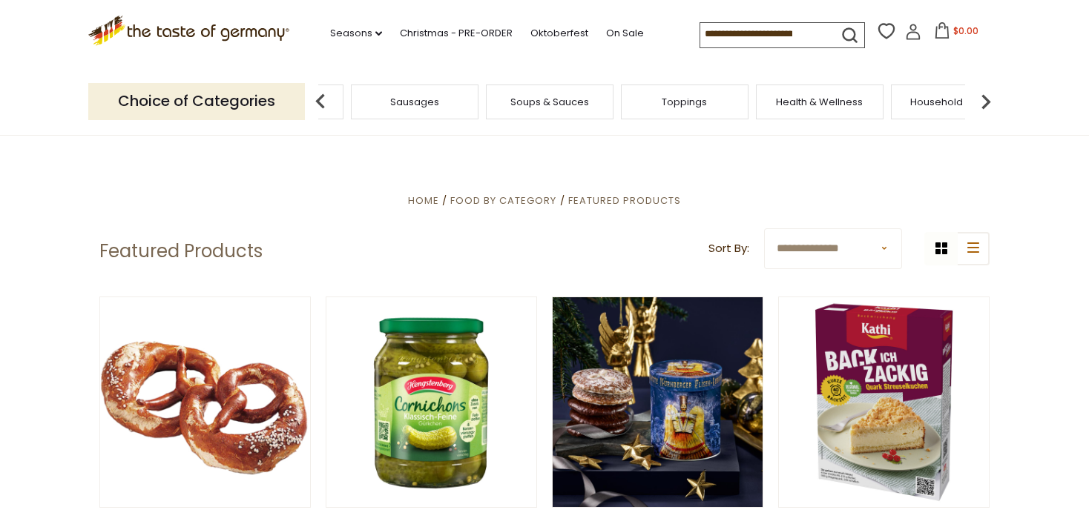
click at [319, 96] on img at bounding box center [321, 102] width 30 height 30
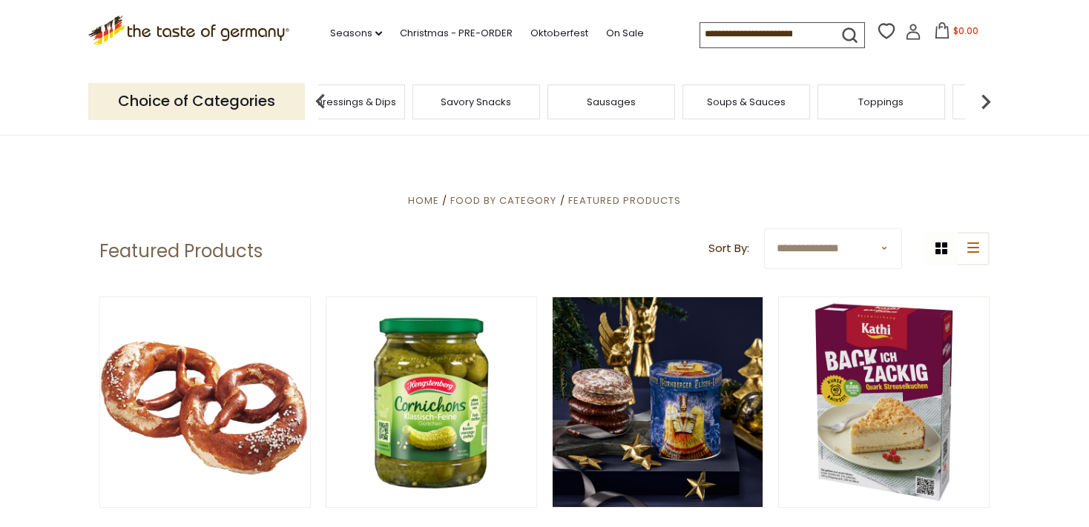
click at [319, 96] on img at bounding box center [321, 102] width 30 height 30
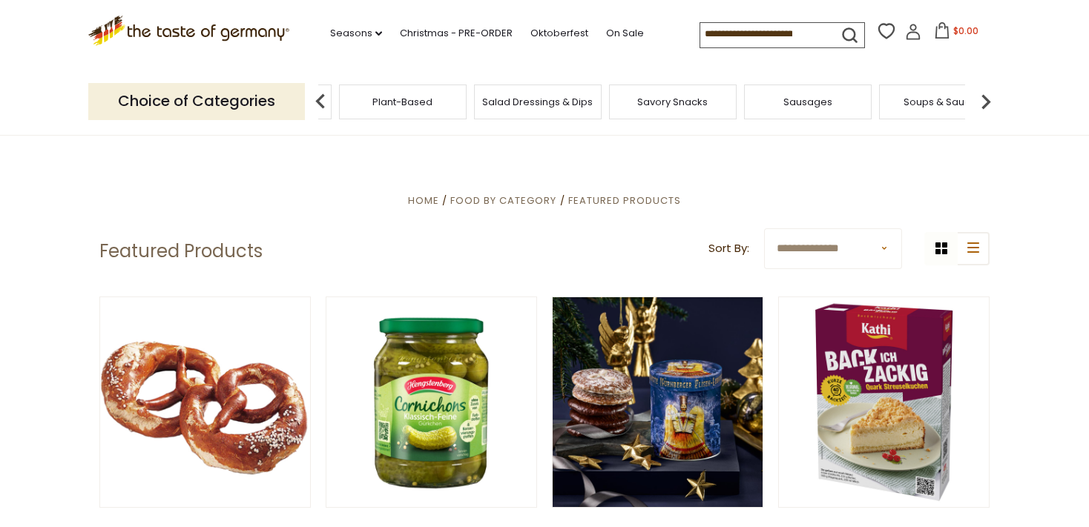
click at [319, 96] on img at bounding box center [321, 102] width 30 height 30
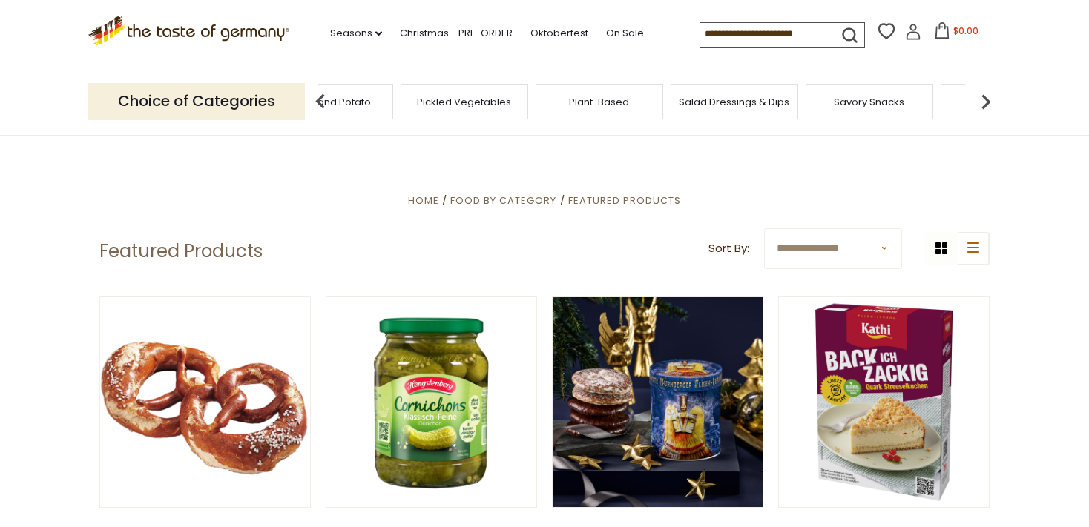
click at [319, 96] on img at bounding box center [321, 102] width 30 height 30
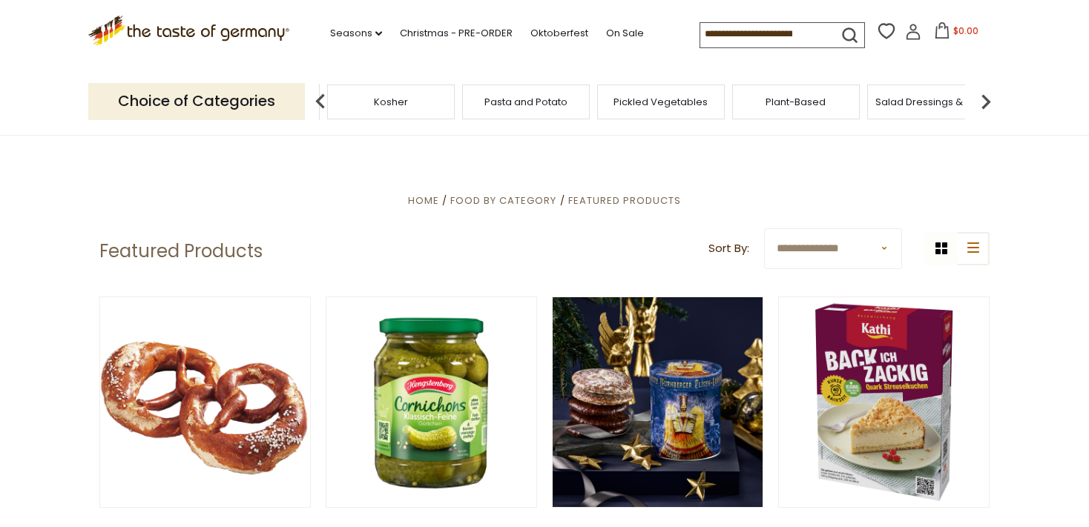
click at [319, 96] on img at bounding box center [321, 102] width 30 height 30
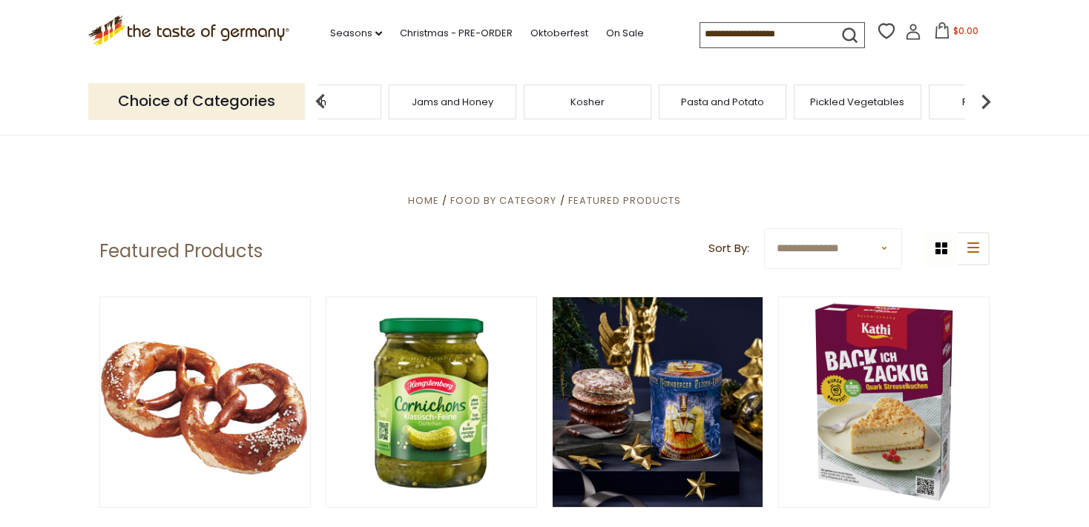
click at [319, 96] on img at bounding box center [321, 102] width 30 height 30
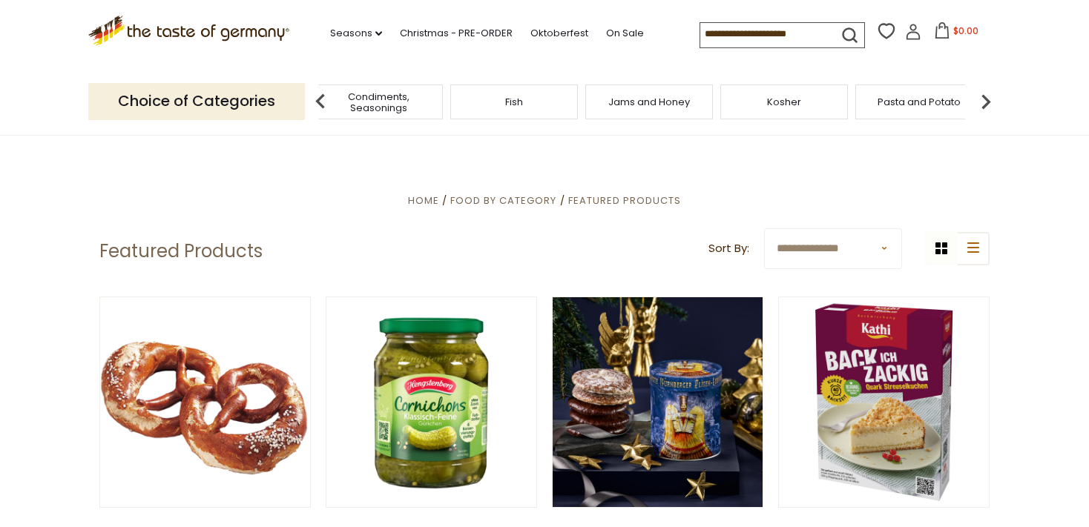
click at [319, 96] on img at bounding box center [321, 102] width 30 height 30
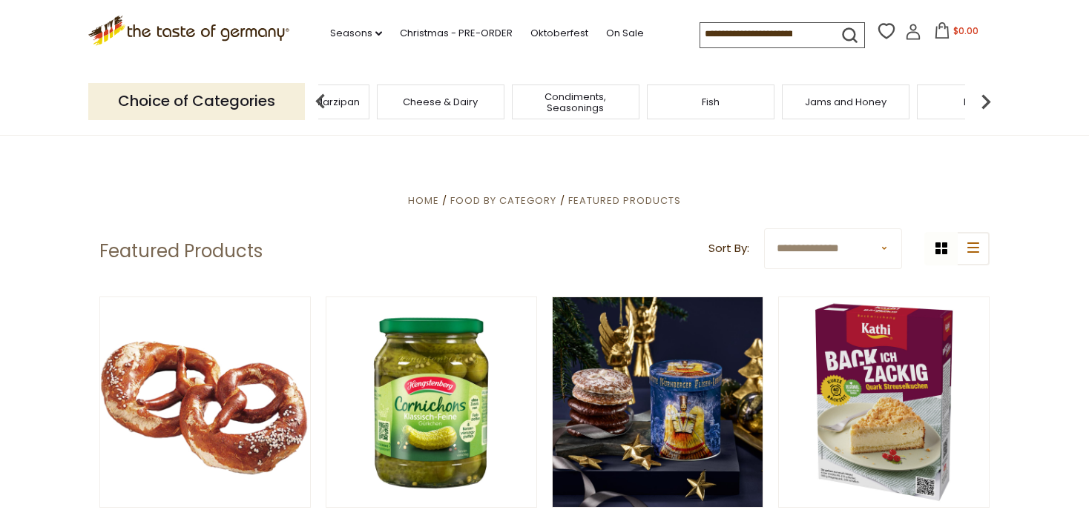
click at [319, 96] on img at bounding box center [321, 102] width 30 height 30
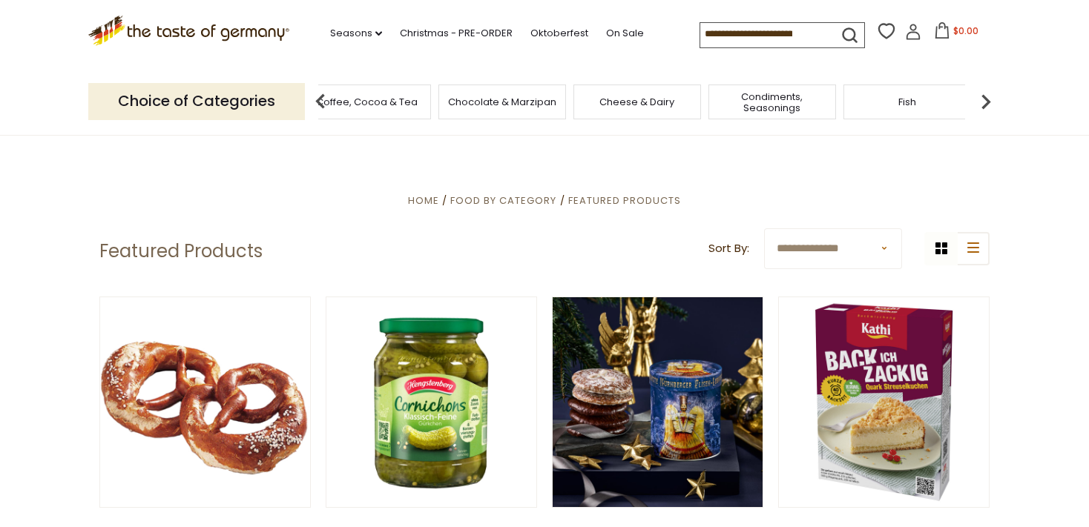
click at [319, 96] on img at bounding box center [321, 102] width 30 height 30
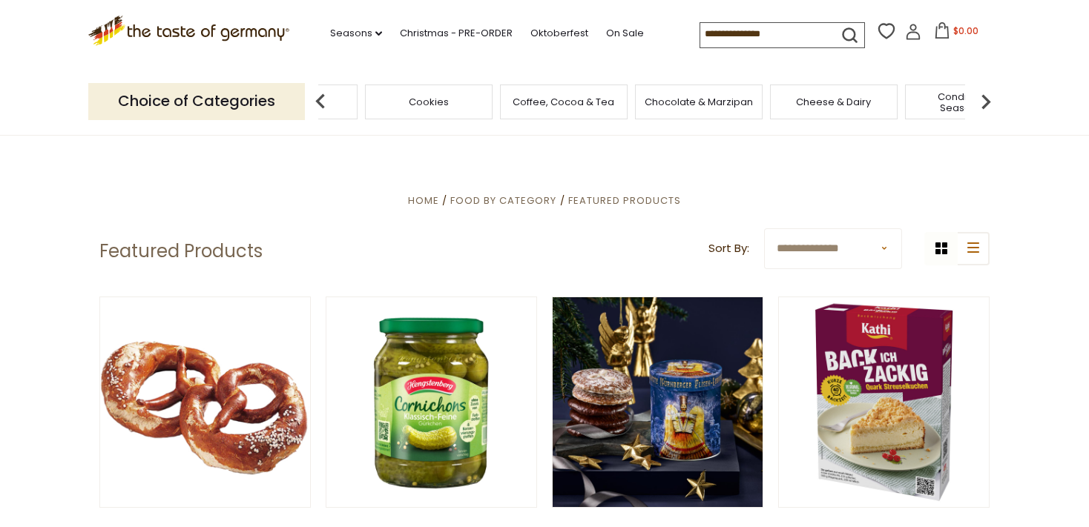
click at [687, 105] on span "Chocolate & Marzipan" at bounding box center [698, 101] width 108 height 11
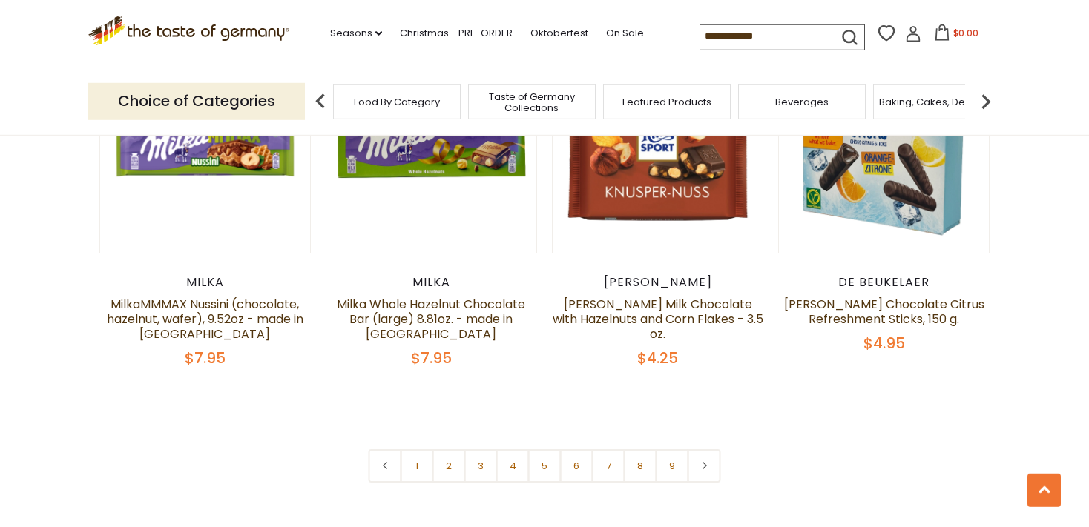
scroll to position [3524, 0]
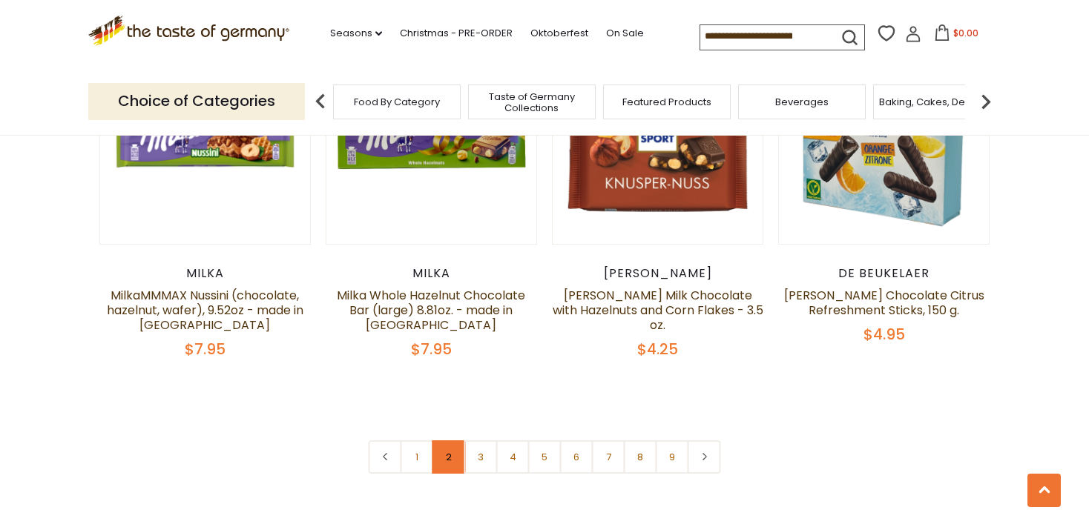
click at [447, 440] on link "2" at bounding box center [448, 456] width 33 height 33
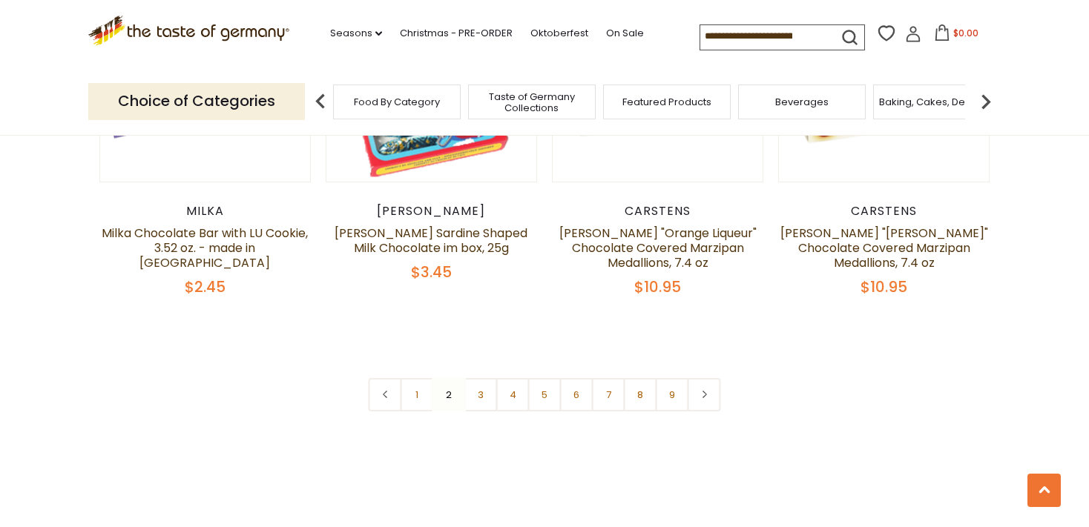
scroll to position [3554, 0]
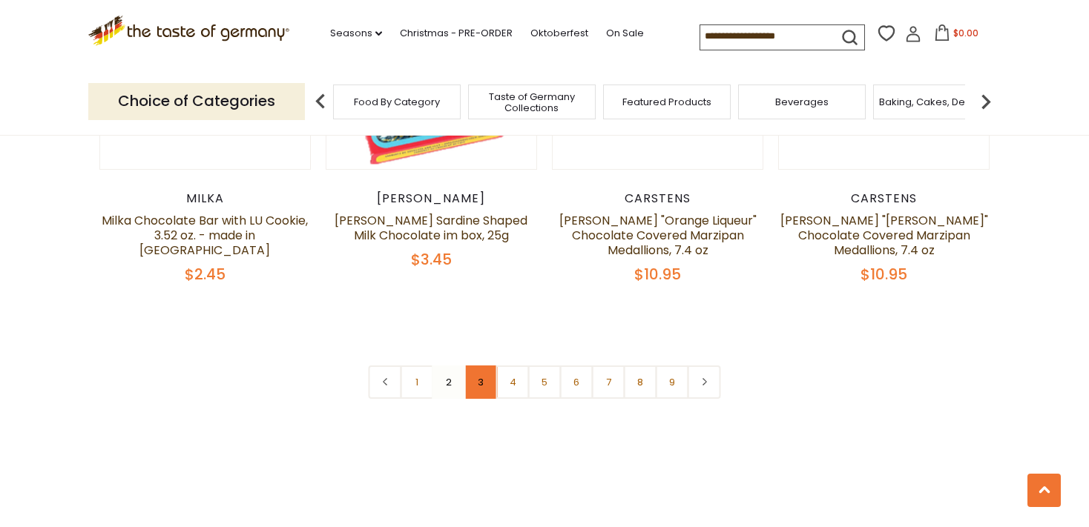
click at [478, 368] on link "3" at bounding box center [480, 382] width 33 height 33
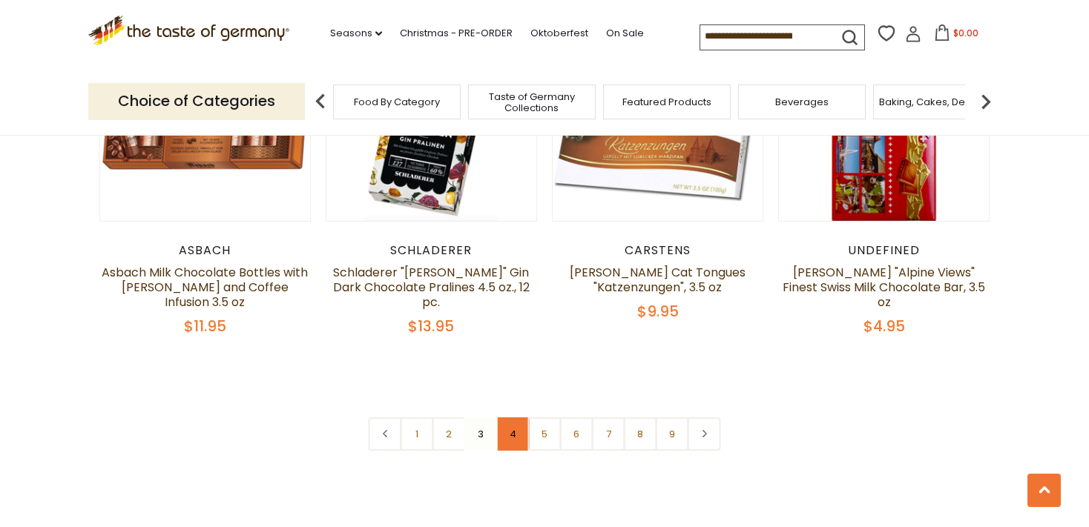
click at [509, 417] on link "4" at bounding box center [512, 433] width 33 height 33
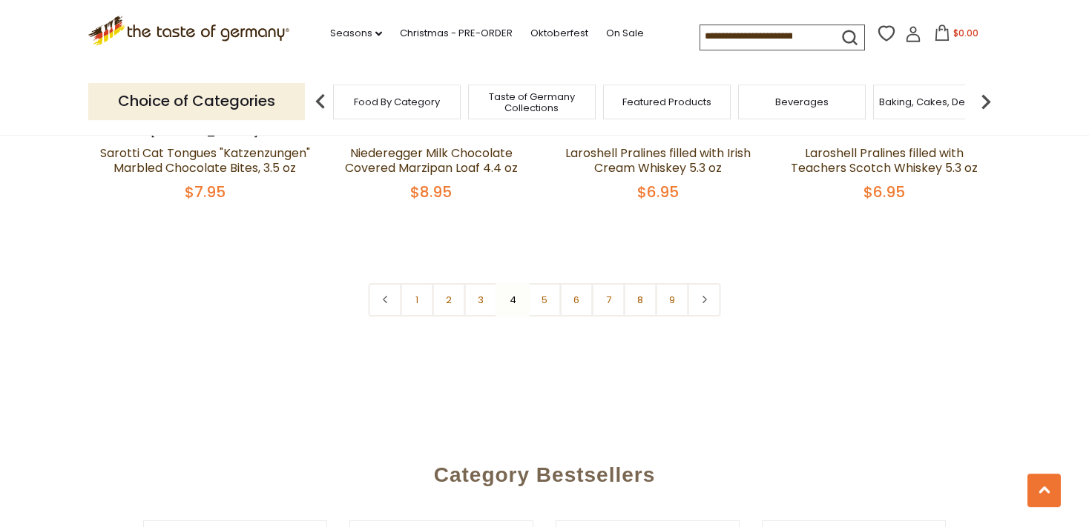
scroll to position [3711, 0]
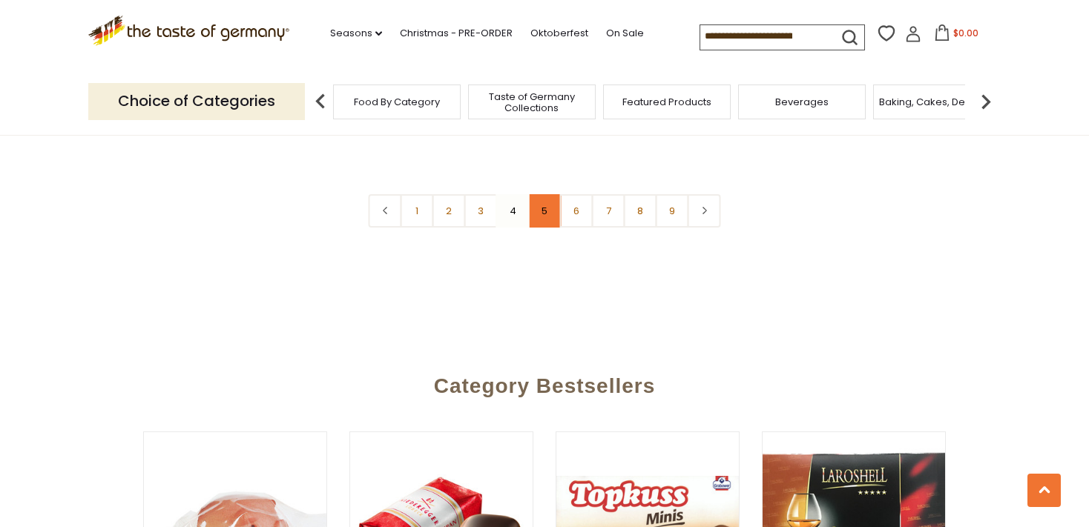
click at [546, 209] on link "5" at bounding box center [544, 210] width 33 height 33
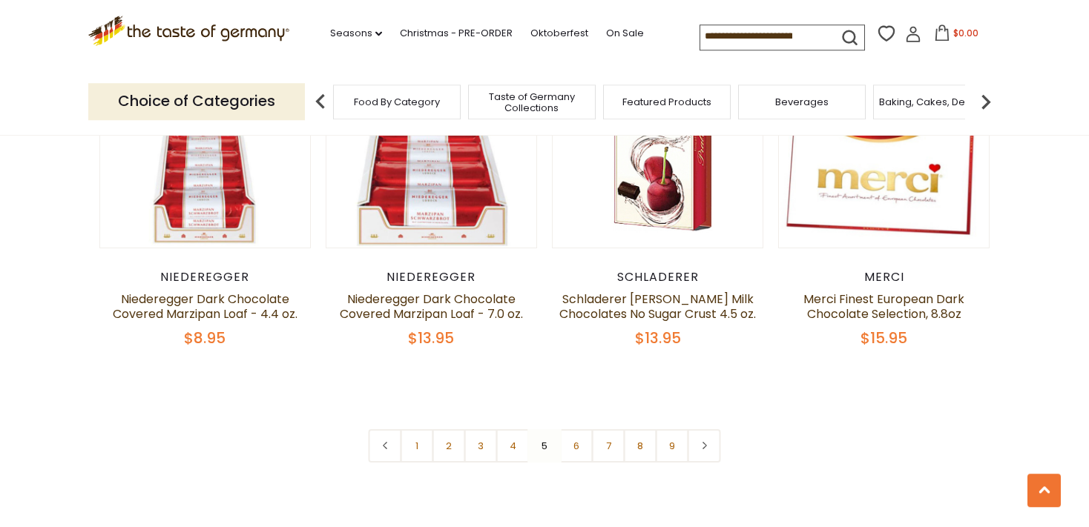
scroll to position [3476, 0]
click at [579, 429] on link "6" at bounding box center [576, 445] width 33 height 33
click at [579, 429] on nav "1 2 3 4 5 6 7 8 9" at bounding box center [545, 445] width 352 height 33
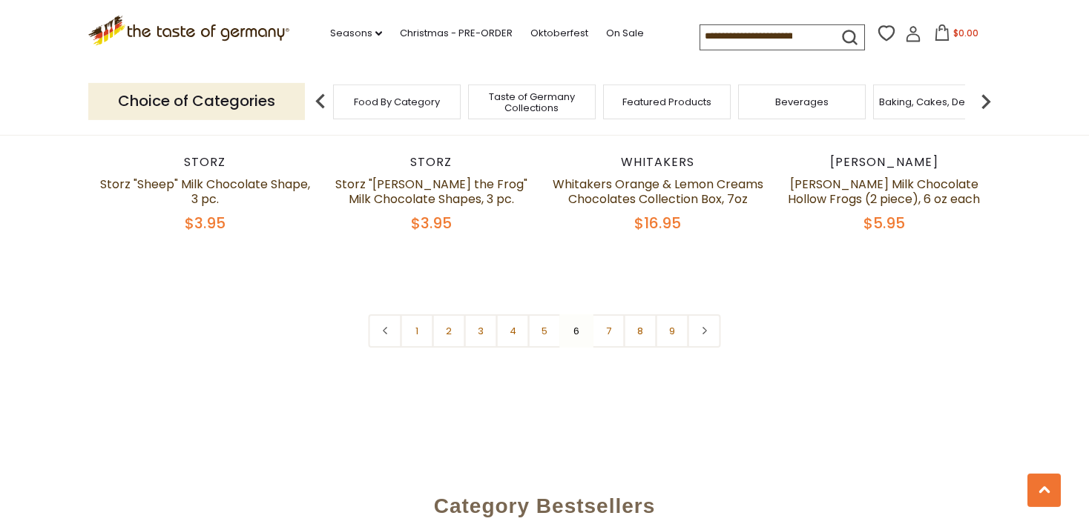
scroll to position [3554, 0]
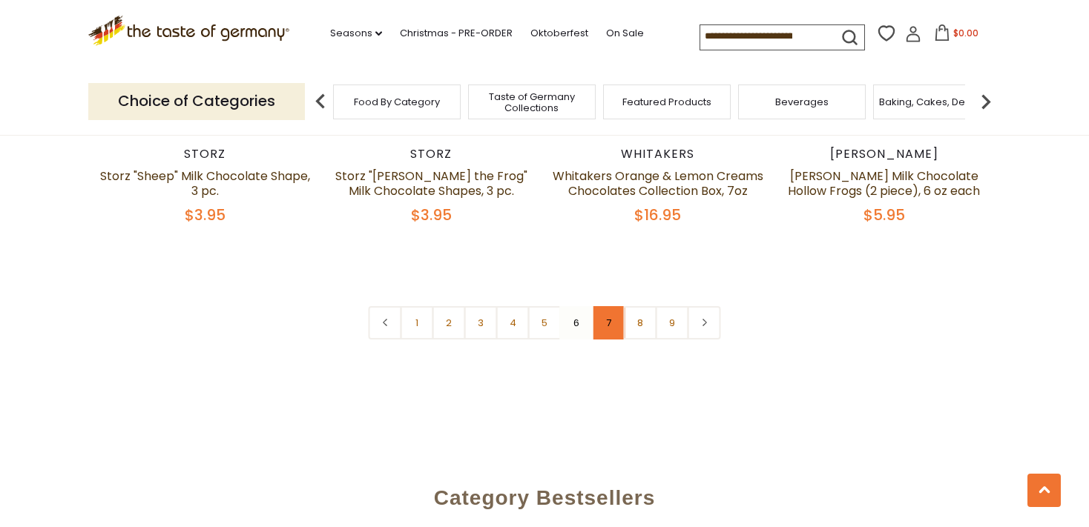
click at [610, 306] on link "7" at bounding box center [608, 322] width 33 height 33
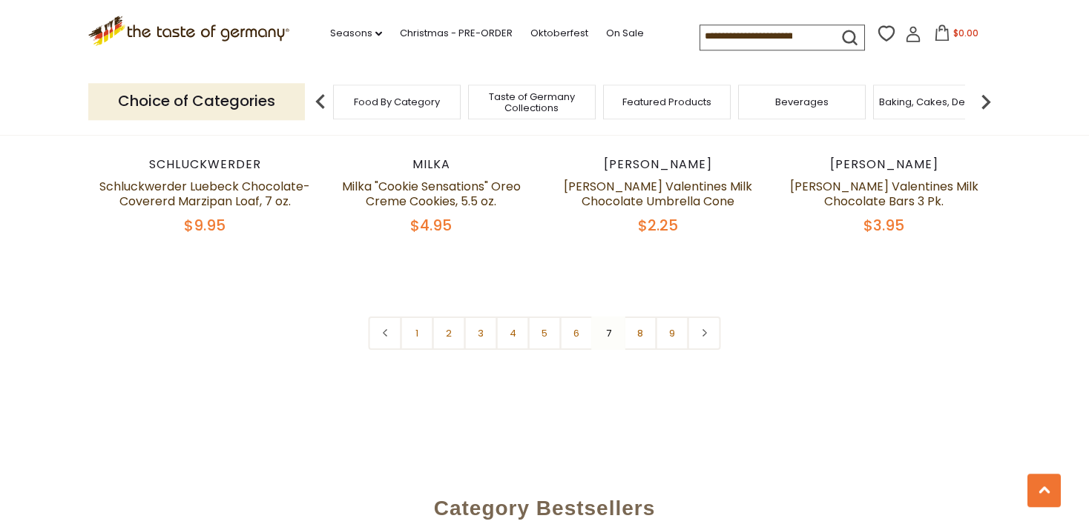
scroll to position [3633, 0]
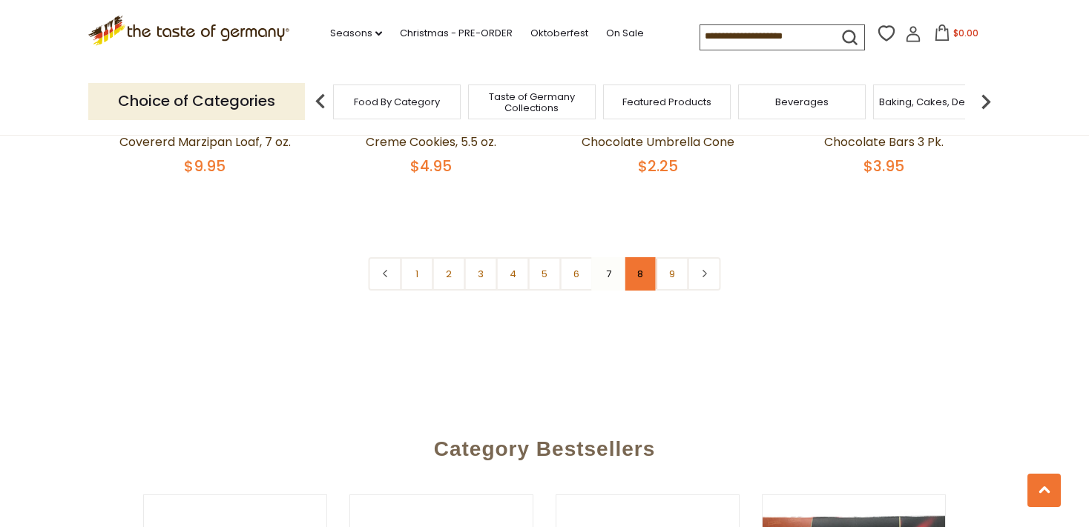
click at [638, 257] on link "8" at bounding box center [640, 273] width 33 height 33
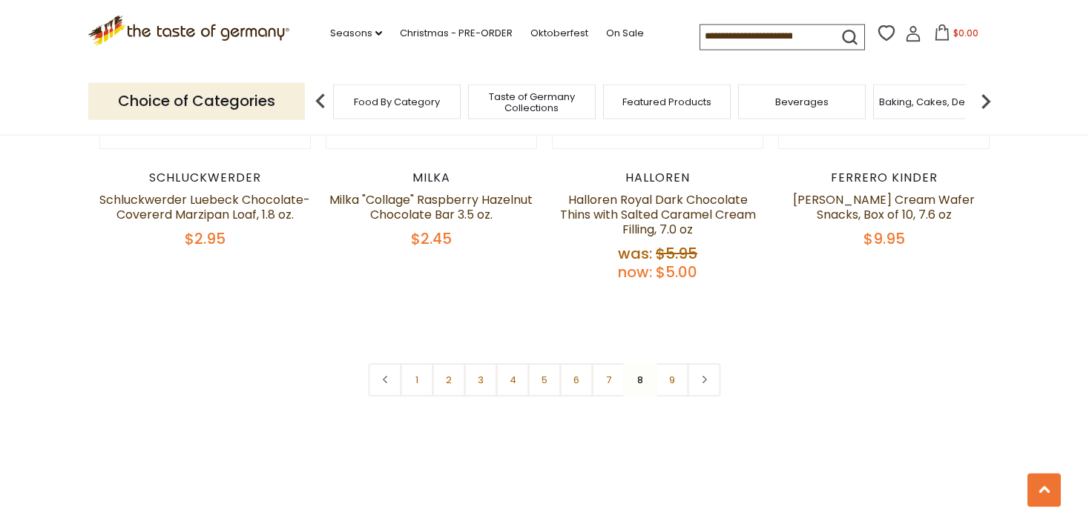
scroll to position [3632, 0]
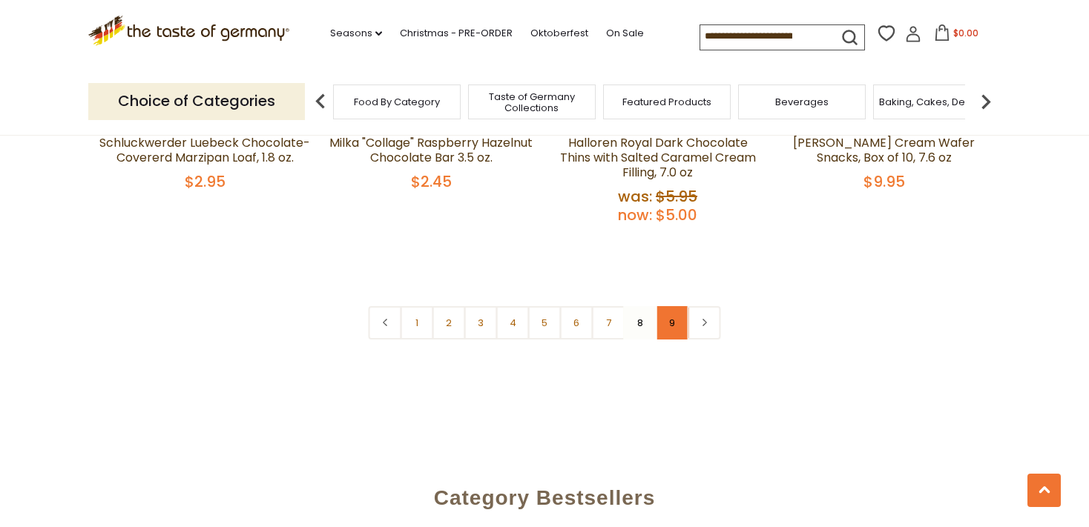
click at [669, 306] on link "9" at bounding box center [672, 322] width 33 height 33
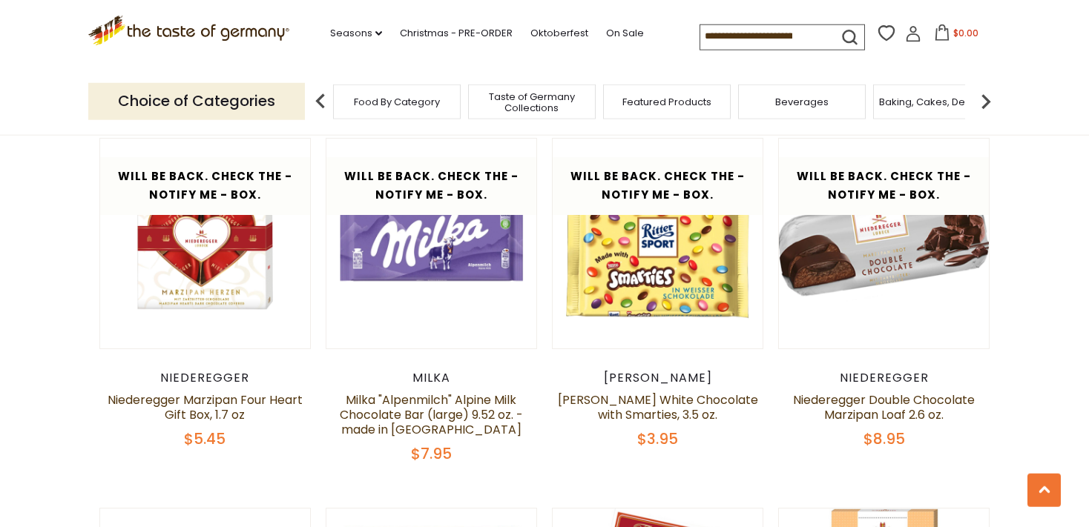
scroll to position [2223, 0]
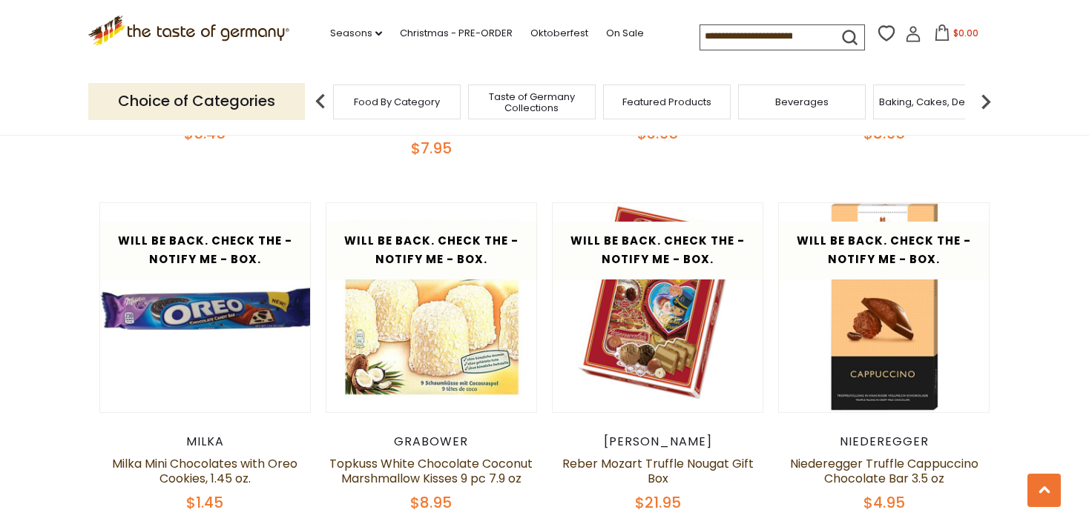
click at [412, 107] on div "Food By Category" at bounding box center [397, 102] width 128 height 35
click at [402, 96] on span "Food By Category" at bounding box center [397, 101] width 86 height 11
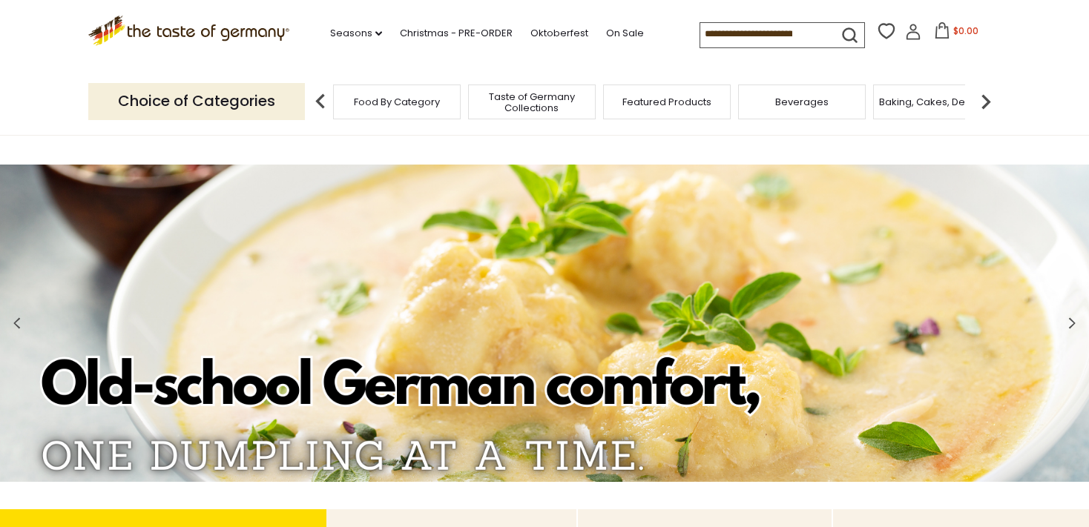
click at [535, 96] on span "Taste of Germany Collections" at bounding box center [531, 102] width 119 height 22
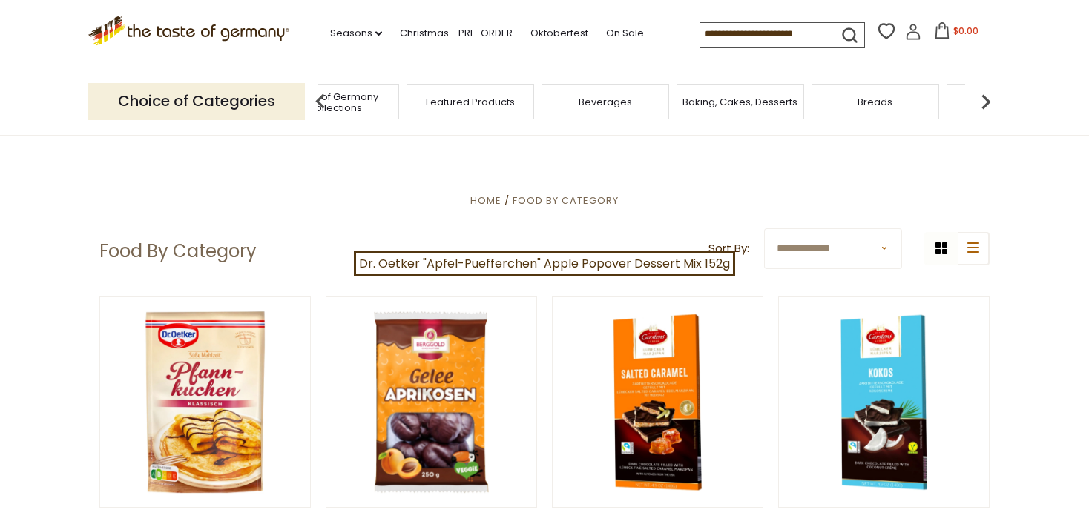
click at [734, 96] on span "Baking, Cakes, Desserts" at bounding box center [739, 101] width 115 height 11
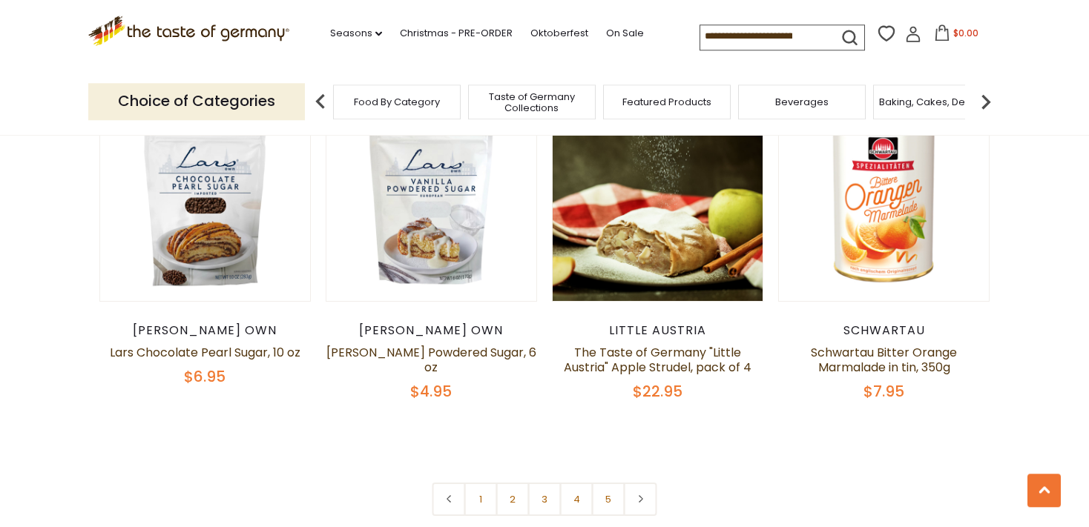
scroll to position [3602, 0]
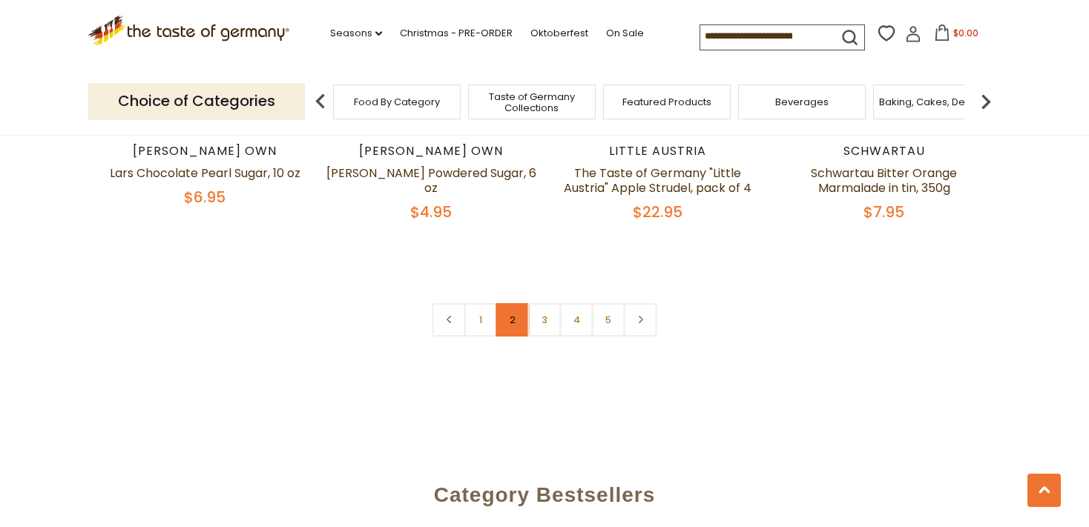
click at [512, 303] on link "2" at bounding box center [512, 319] width 33 height 33
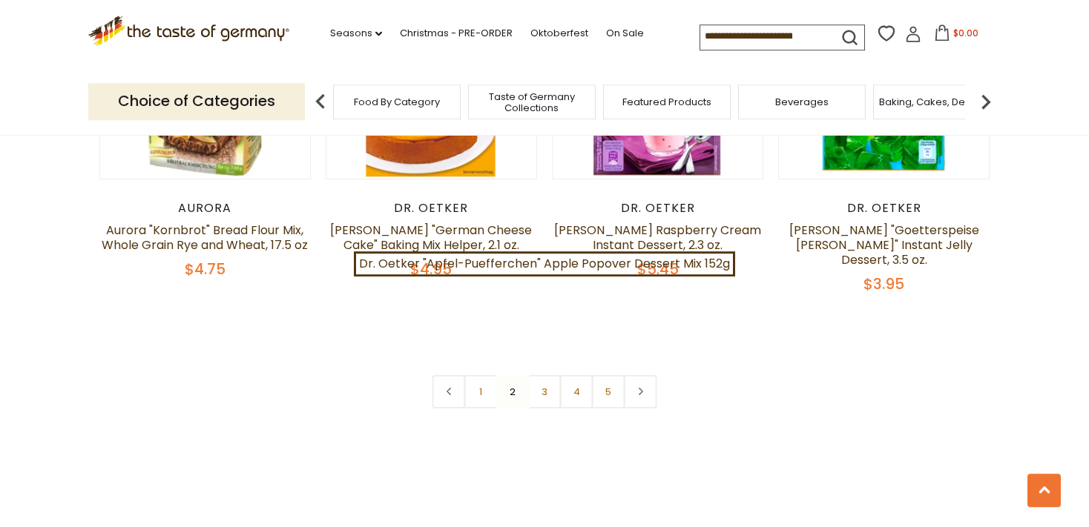
scroll to position [3554, 0]
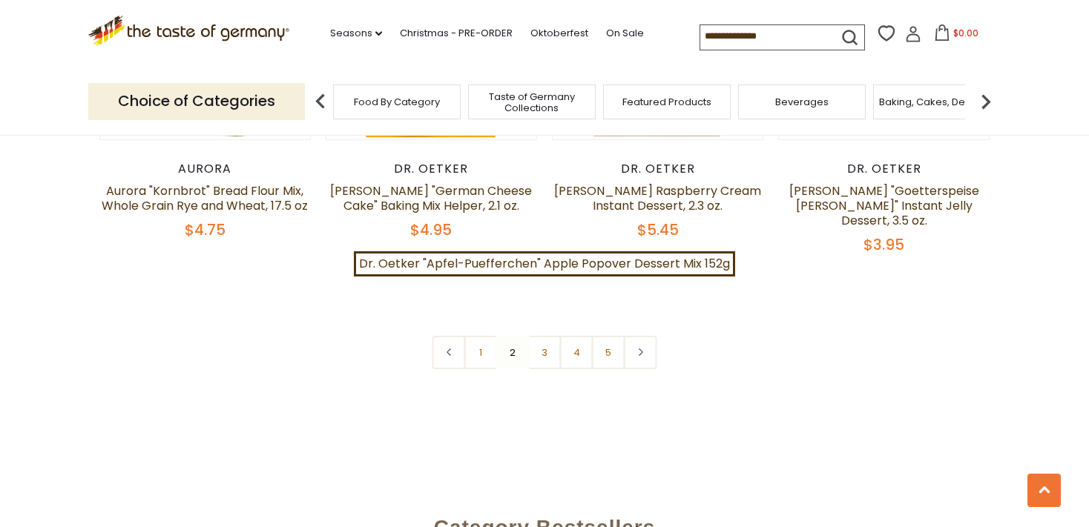
click at [544, 336] on link "3" at bounding box center [544, 352] width 33 height 33
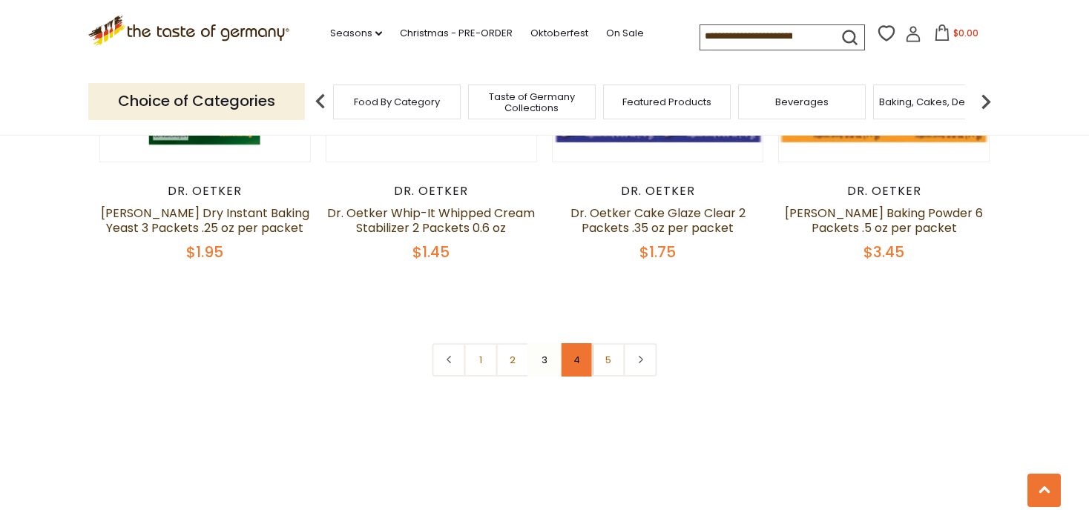
click at [576, 343] on link "4" at bounding box center [576, 359] width 33 height 33
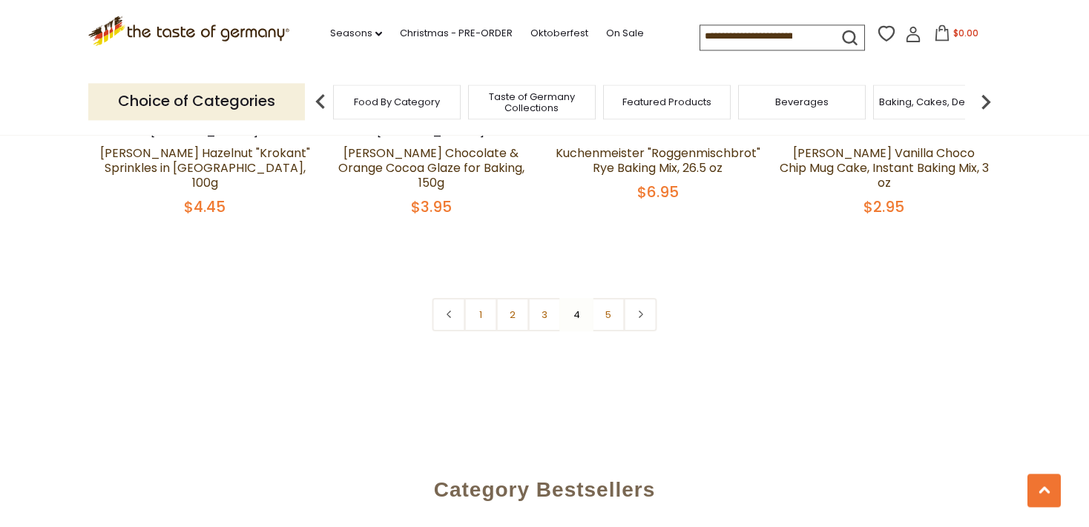
scroll to position [3633, 0]
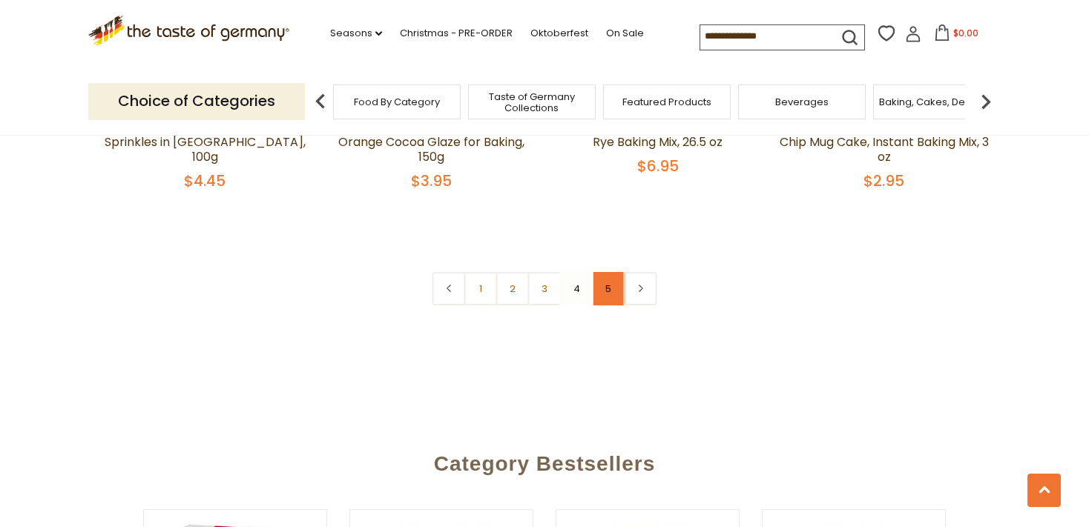
click at [608, 272] on link "5" at bounding box center [608, 288] width 33 height 33
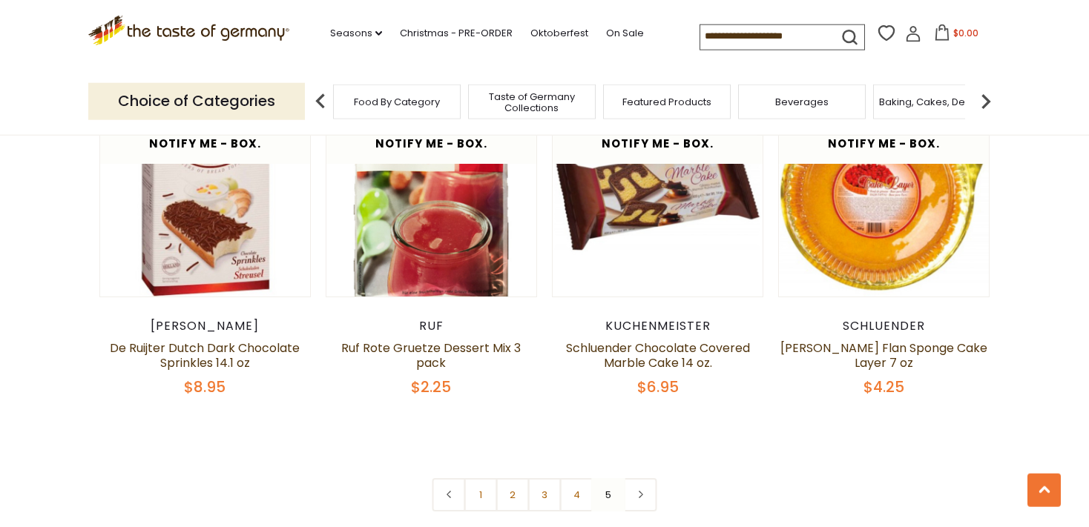
scroll to position [2380, 0]
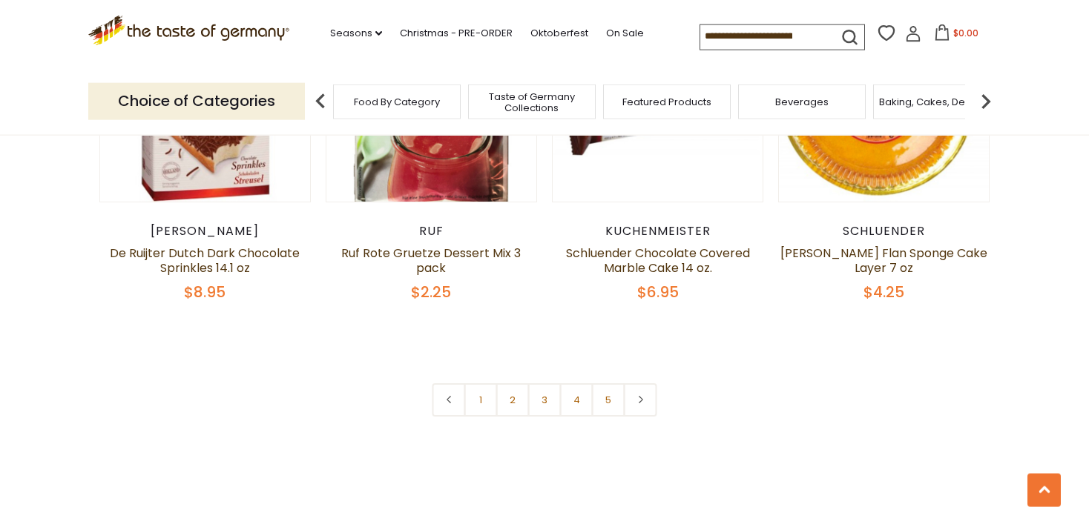
scroll to position [2427, 0]
click at [544, 383] on link "3" at bounding box center [544, 399] width 33 height 33
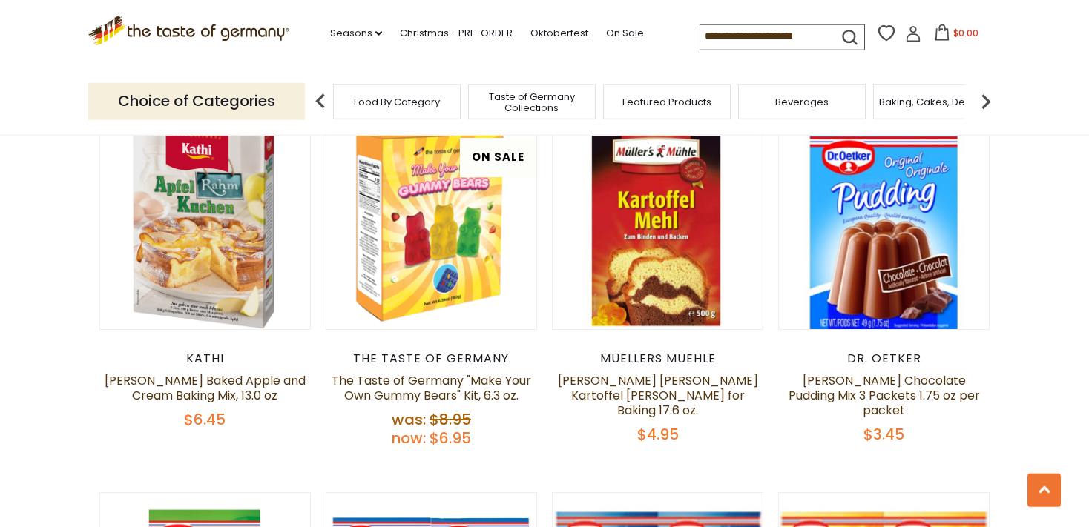
scroll to position [3084, 0]
